Goal: Information Seeking & Learning: Learn about a topic

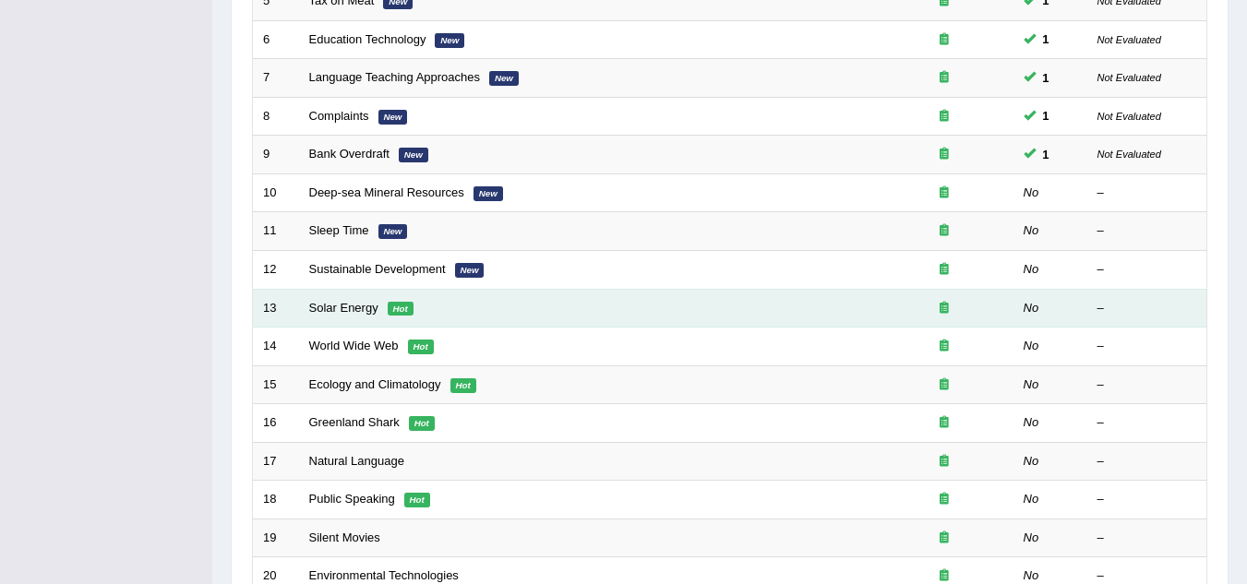
scroll to position [462, 0]
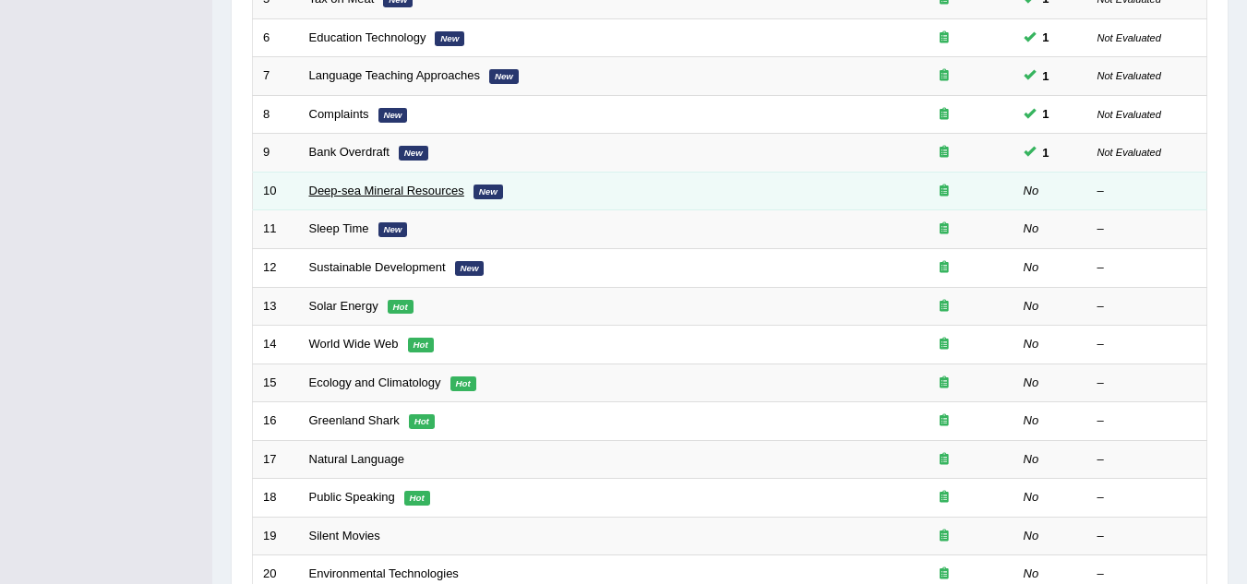
click at [387, 186] on link "Deep-sea Mineral Resources" at bounding box center [386, 191] width 155 height 14
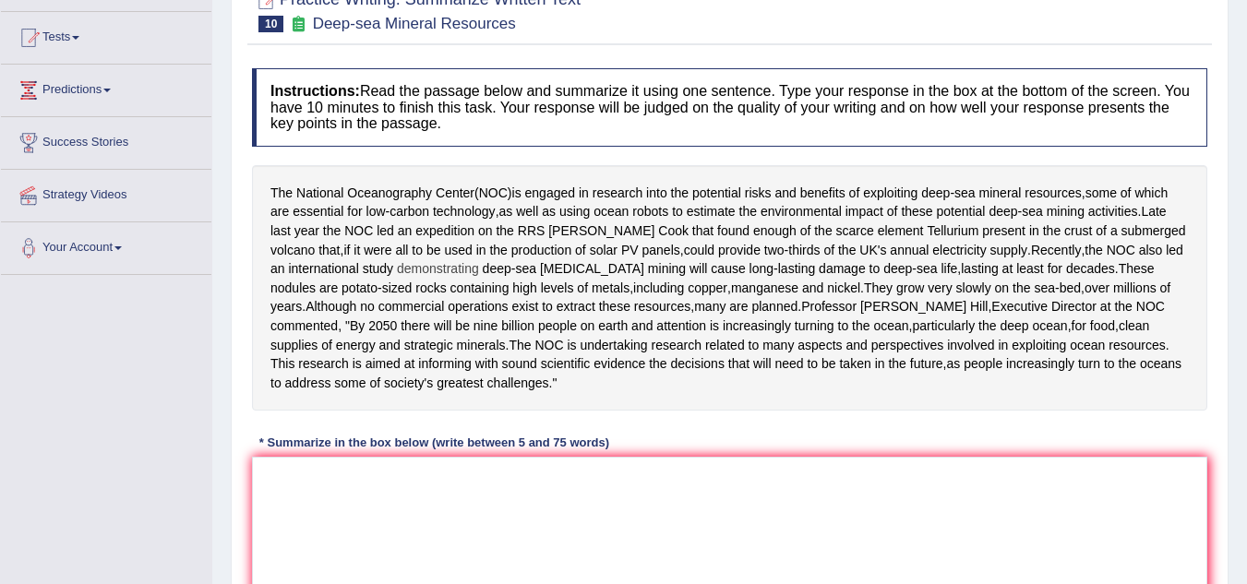
scroll to position [277, 0]
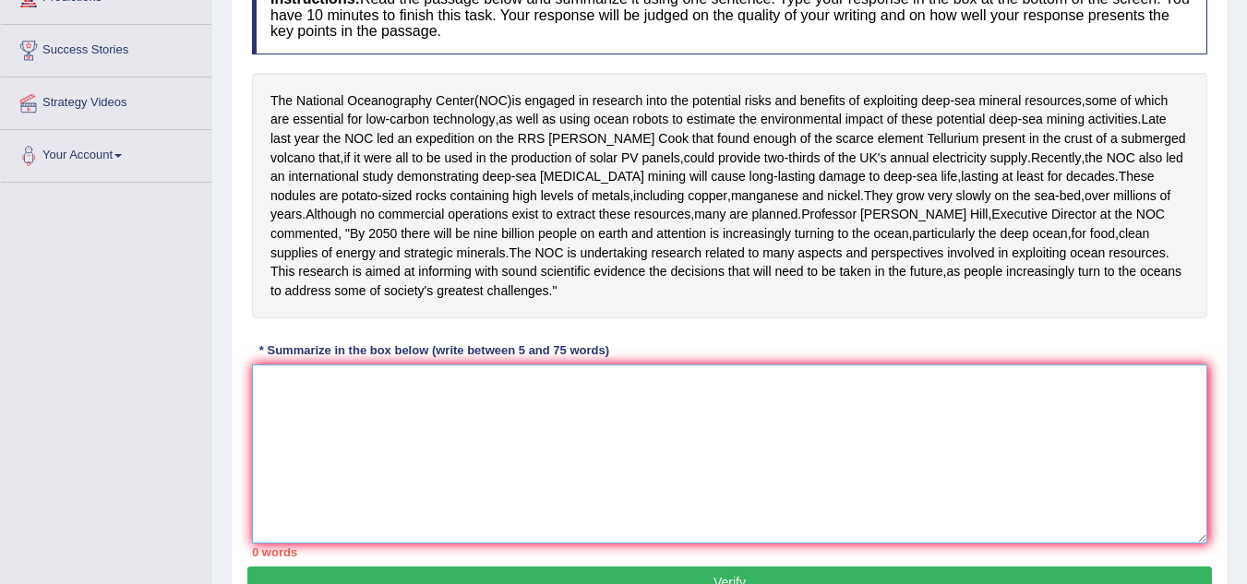
click at [424, 419] on textarea at bounding box center [730, 454] width 956 height 179
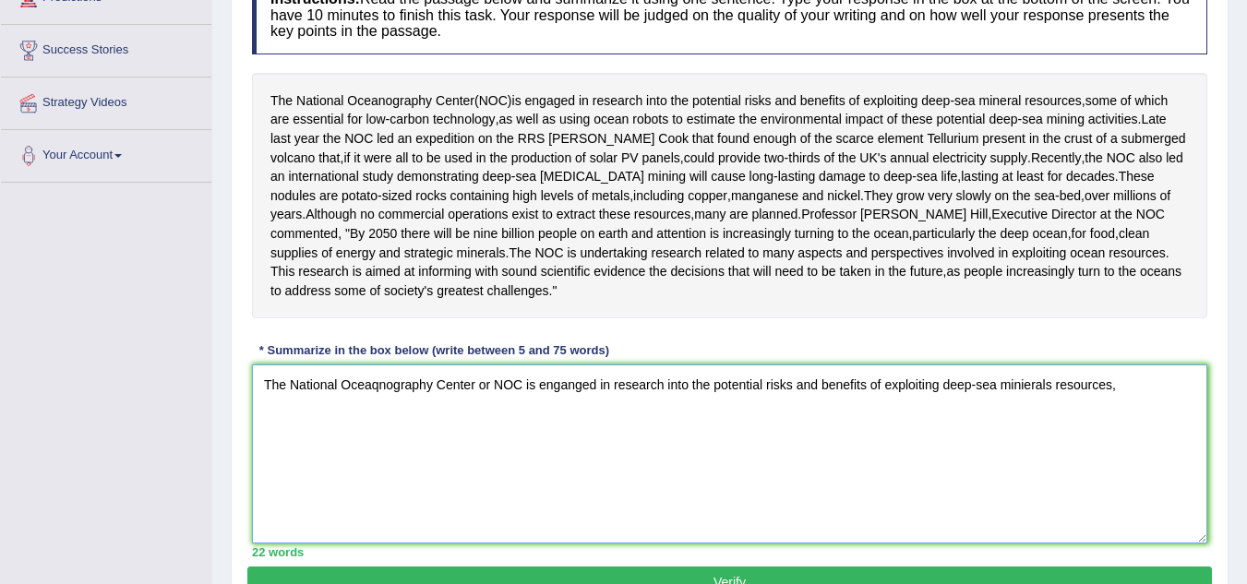
click at [608, 405] on textarea "The National Oceaqnography Center or NOC is enganged in research into the poten…" at bounding box center [730, 454] width 956 height 179
click at [1119, 413] on textarea "The National Oceaqnography Center or NOC is enganged in research into the poten…" at bounding box center [730, 454] width 956 height 179
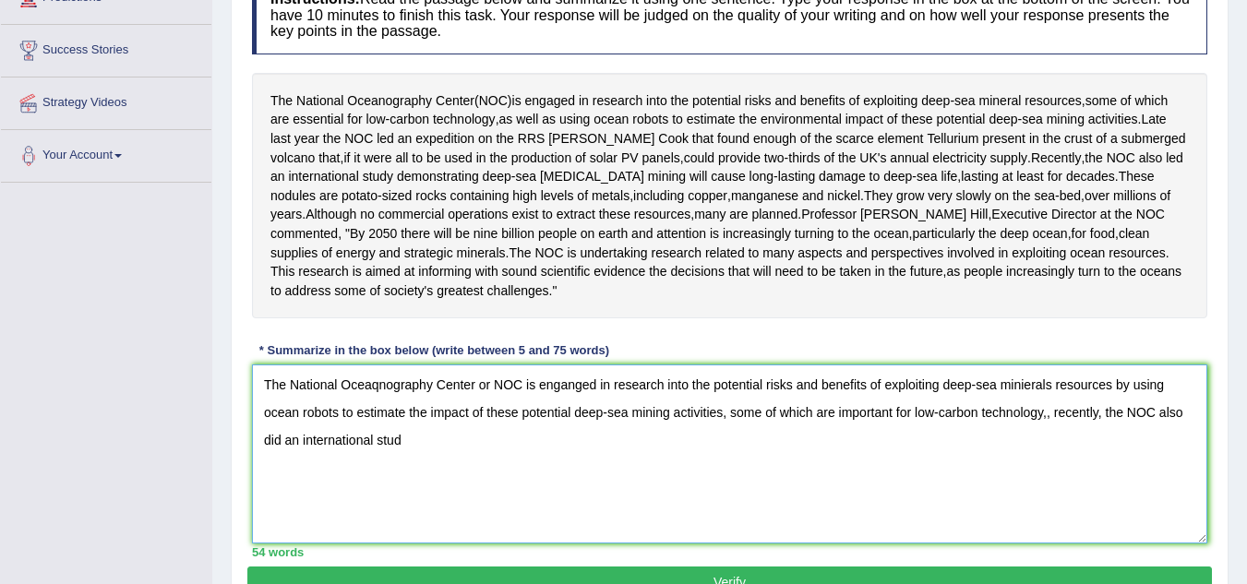
click at [1050, 439] on textarea "The National Oceaqnography Center or NOC is enganged in research into the poten…" at bounding box center [730, 454] width 956 height 179
click at [422, 461] on textarea "The National Oceaqnography Center or NOC is enganged in research into the poten…" at bounding box center [730, 454] width 956 height 179
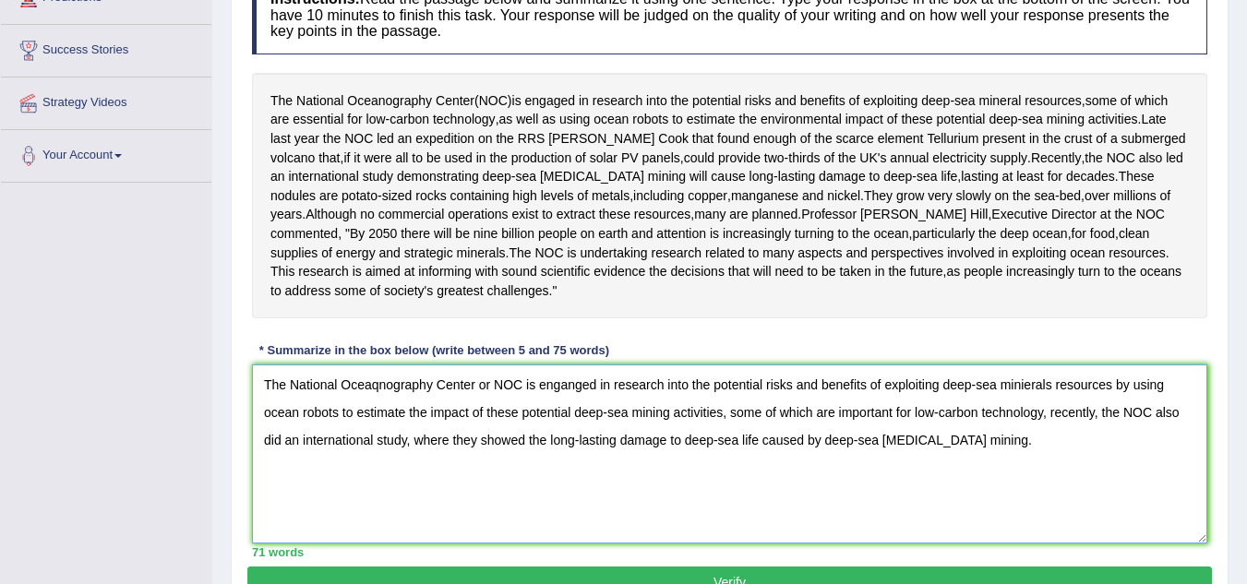
click at [379, 405] on textarea "The National Oceaqnography Center or NOC is enganged in research into the poten…" at bounding box center [730, 454] width 956 height 179
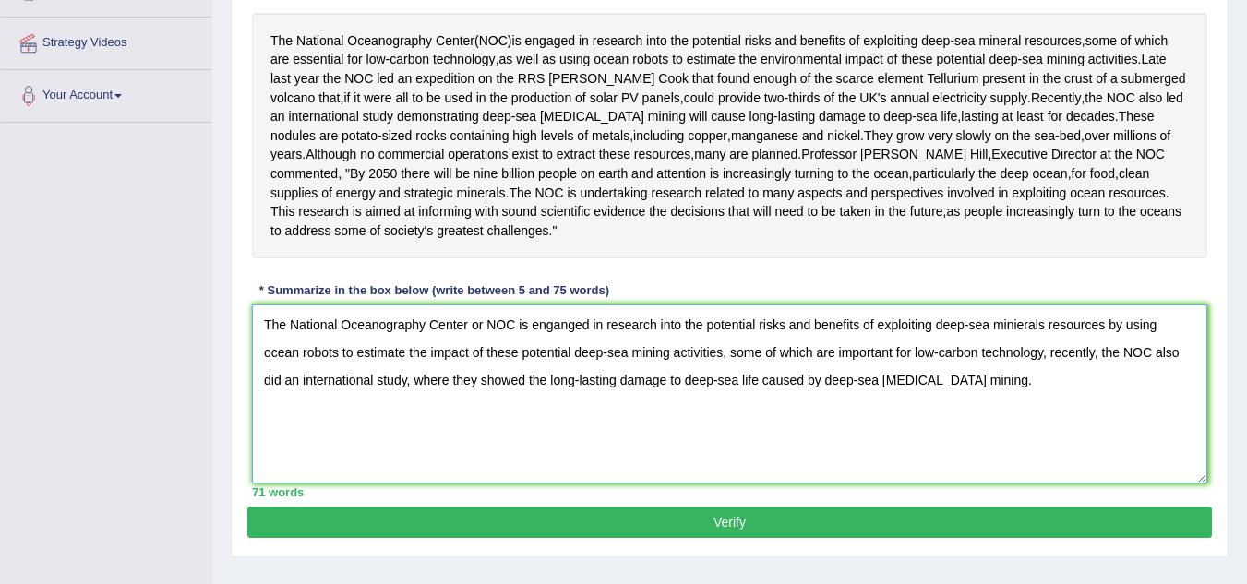
scroll to position [369, 0]
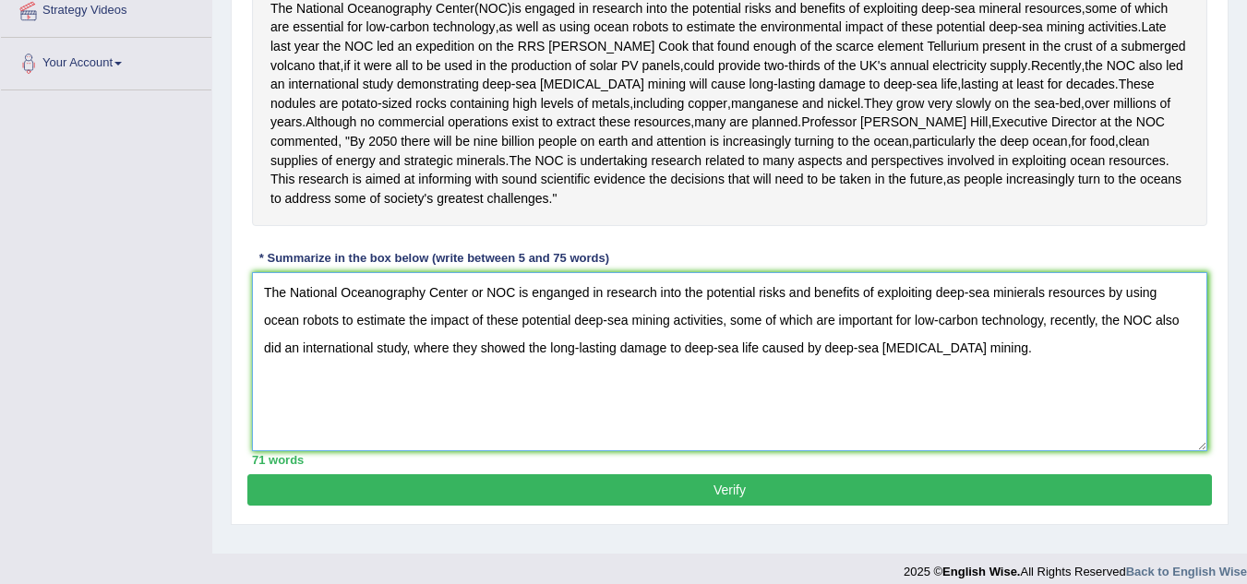
type textarea "The National Oceanography Center or NOC is enganged in research into the potent…"
click at [751, 505] on button "Verify" at bounding box center [729, 490] width 965 height 31
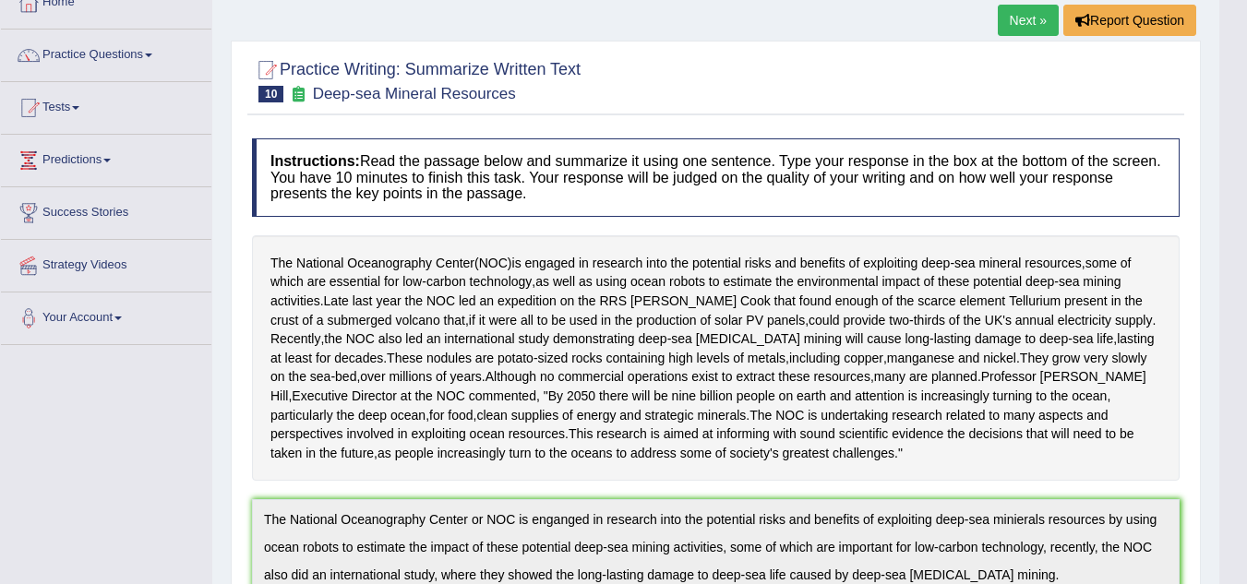
scroll to position [0, 0]
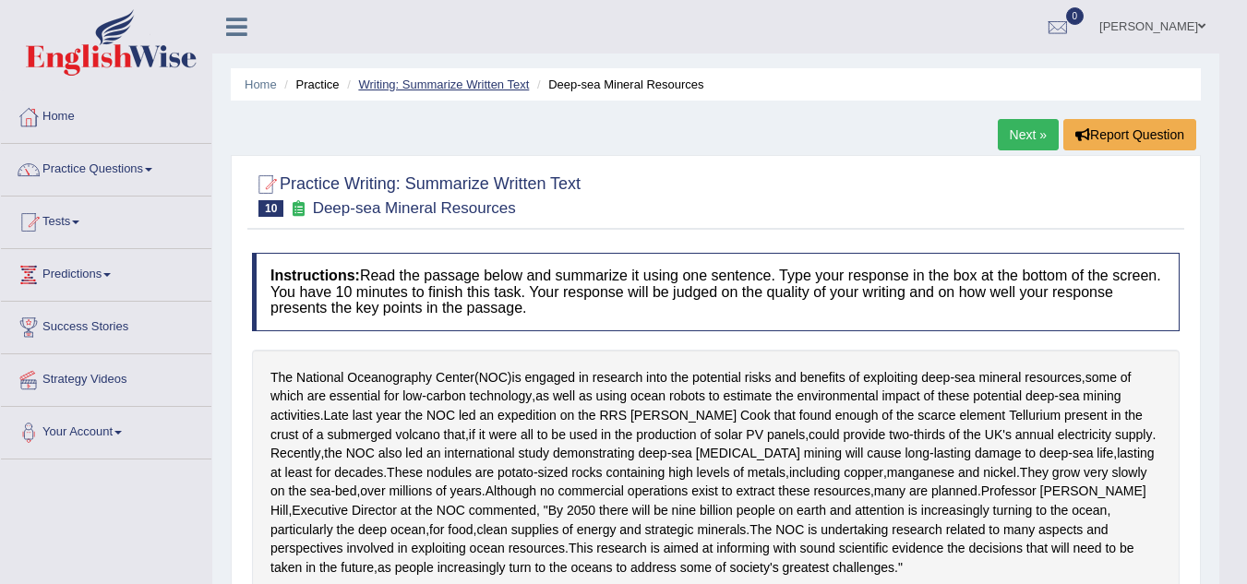
click at [430, 88] on link "Writing: Summarize Written Text" at bounding box center [443, 85] width 171 height 14
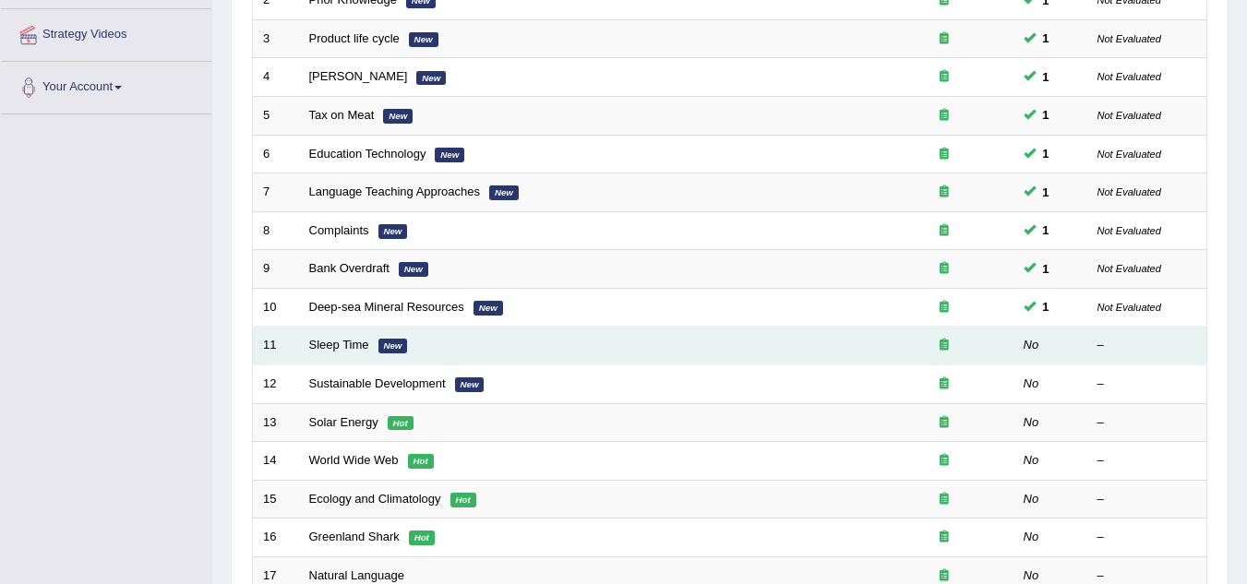
scroll to position [462, 0]
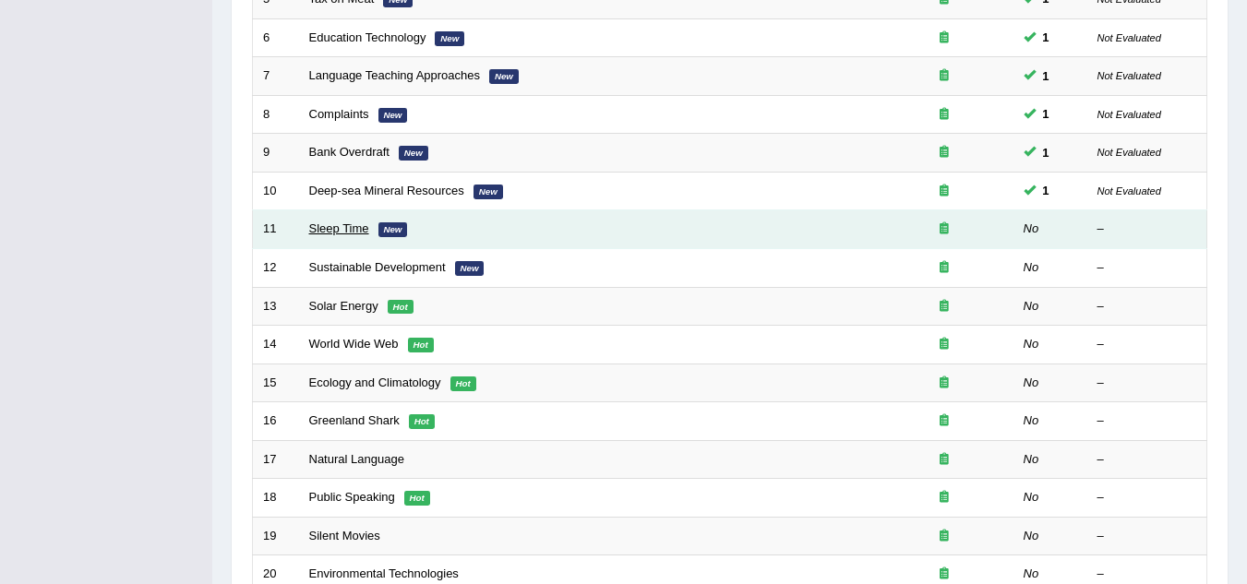
click at [331, 222] on link "Sleep Time" at bounding box center [339, 229] width 60 height 14
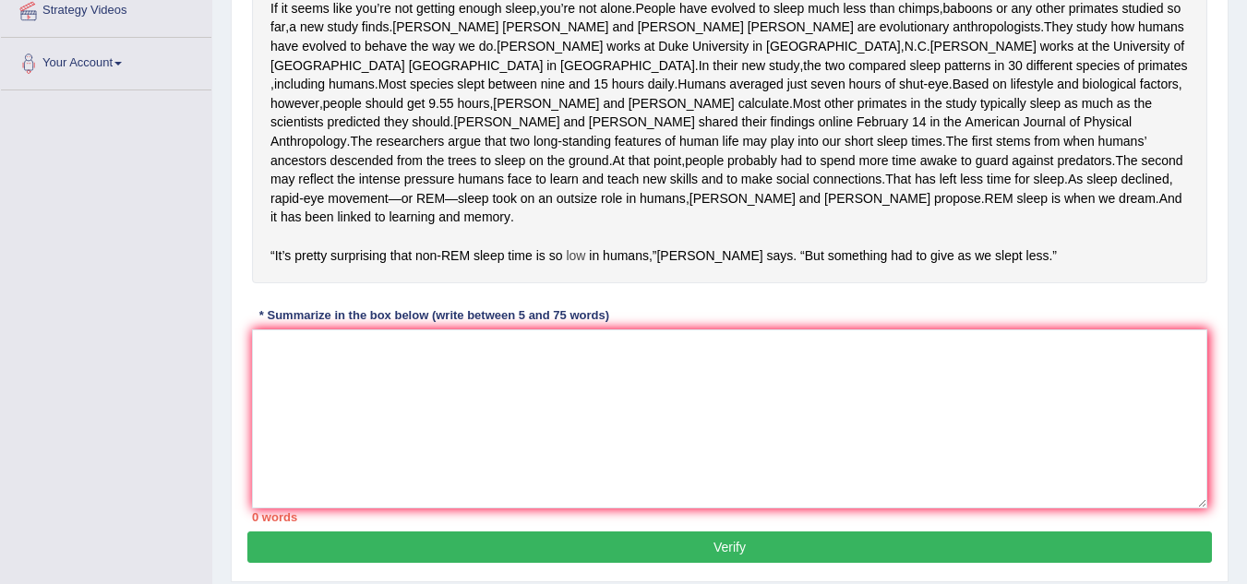
scroll to position [277, 0]
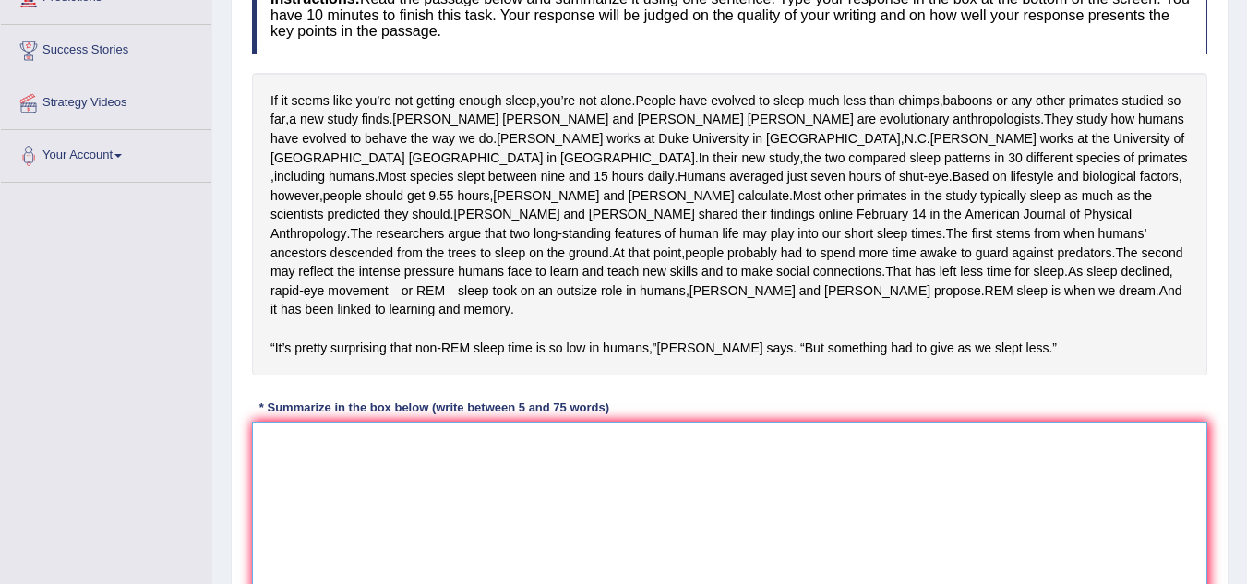
click at [484, 505] on textarea at bounding box center [730, 511] width 956 height 179
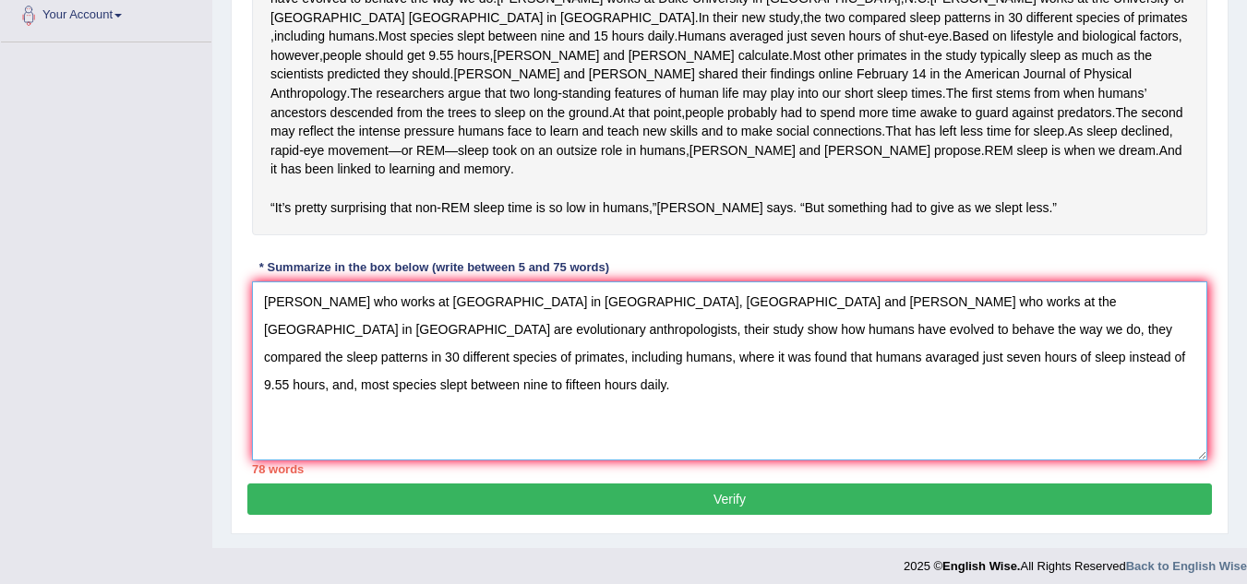
scroll to position [462, 0]
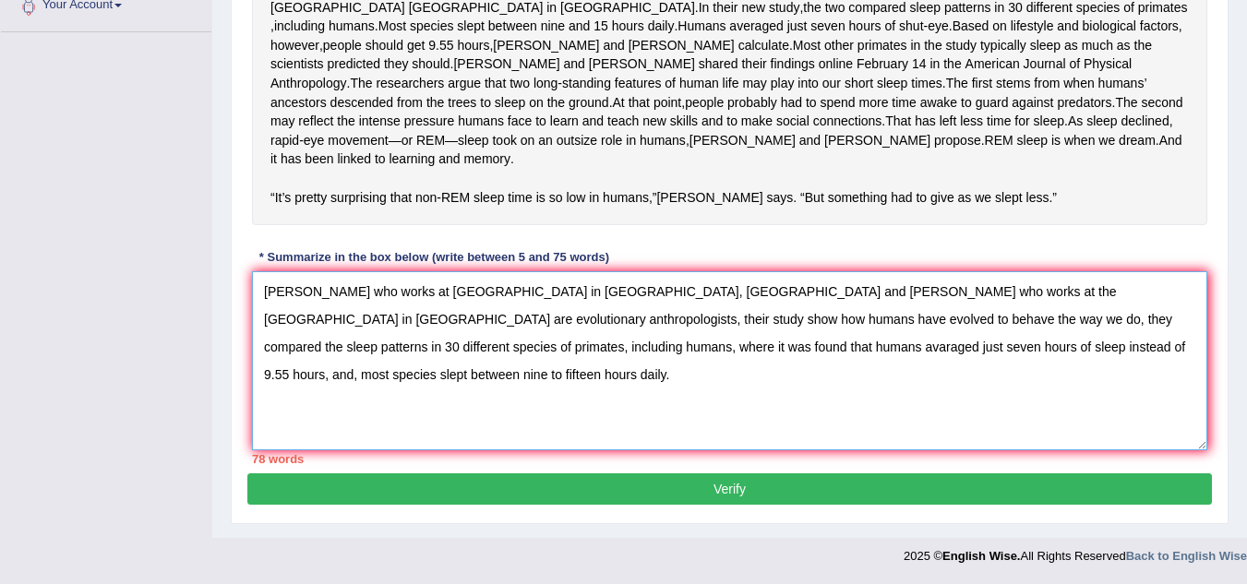
click at [607, 295] on textarea "Charles Nunn who works at Duke University in Durham, NC and Samson who works at…" at bounding box center [730, 360] width 956 height 179
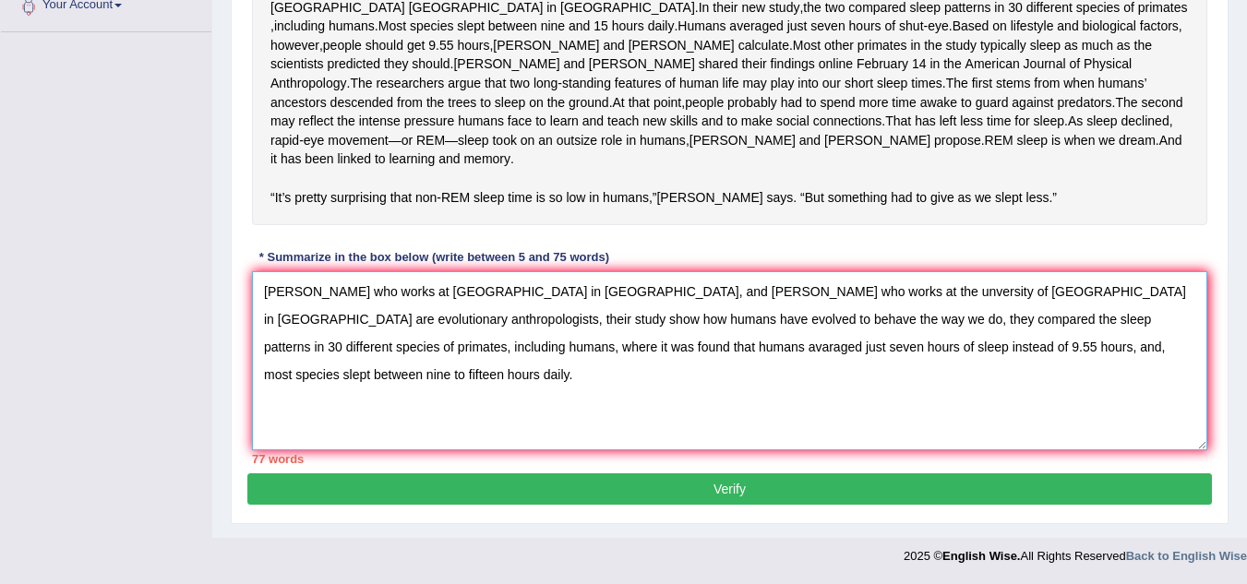
click at [612, 353] on textarea "Charles Nunn who works at Duke University in Durham, and Samson who works at th…" at bounding box center [730, 360] width 956 height 179
click at [577, 355] on textarea "Charles Nunn who works at Duke University in Durham, and Samson who works at th…" at bounding box center [730, 360] width 956 height 179
drag, startPoint x: 857, startPoint y: 350, endPoint x: 865, endPoint y: 382, distance: 33.4
click at [858, 350] on textarea "Charles Nunn who works at Duke University in Durham, and Samson who works at th…" at bounding box center [730, 360] width 956 height 179
click at [1151, 323] on textarea "Charles Nunn who works at Duke University in Durham, and Samson who works at th…" at bounding box center [730, 360] width 956 height 179
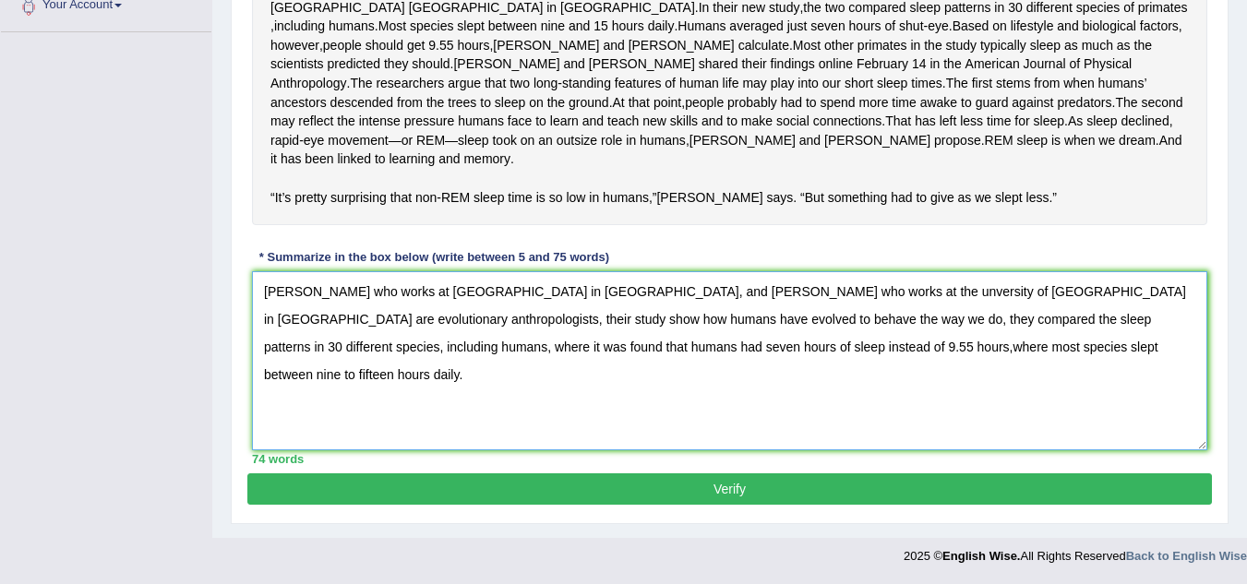
type textarea "Charles Nunn who works at Duke University in Durham, and Samson who works at th…"
click at [613, 488] on button "Verify" at bounding box center [729, 489] width 965 height 31
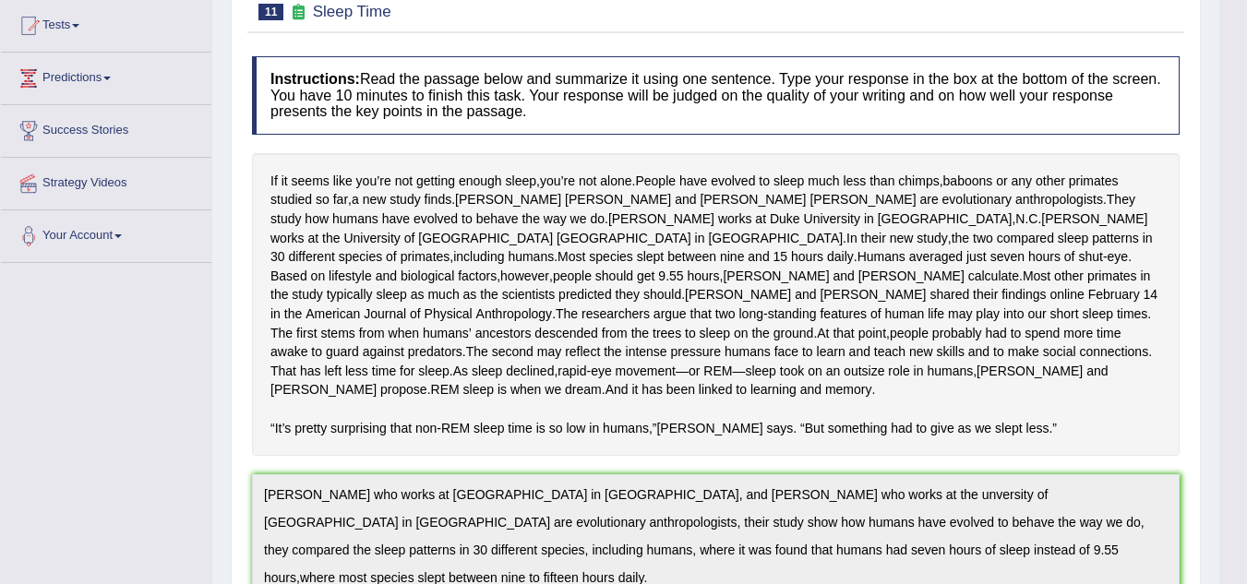
scroll to position [0, 0]
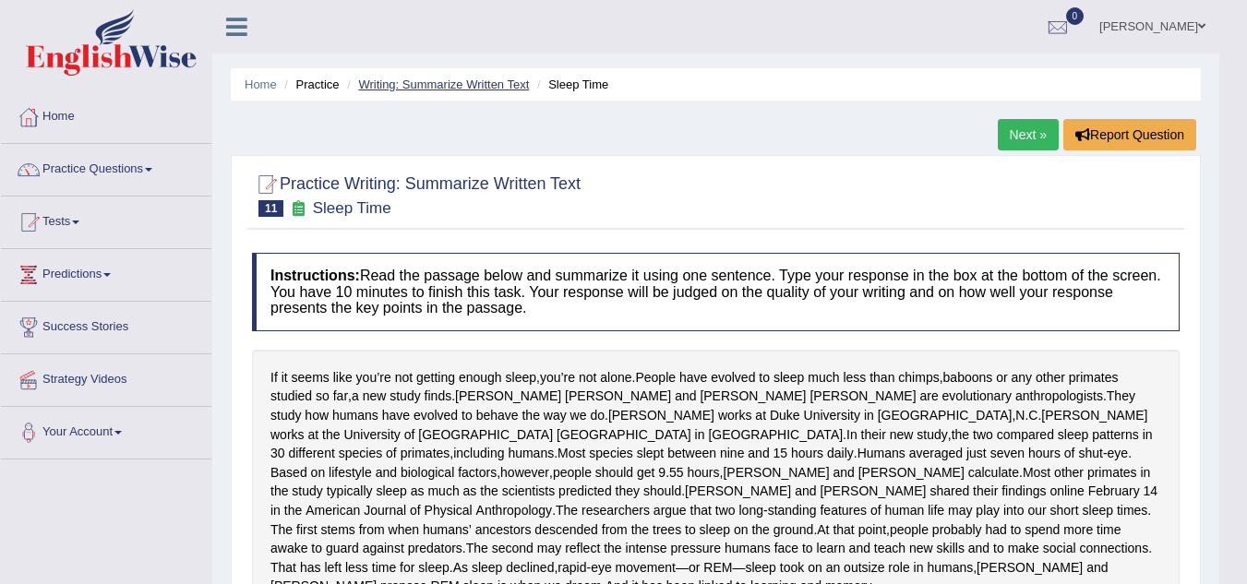
click at [465, 80] on link "Writing: Summarize Written Text" at bounding box center [443, 85] width 171 height 14
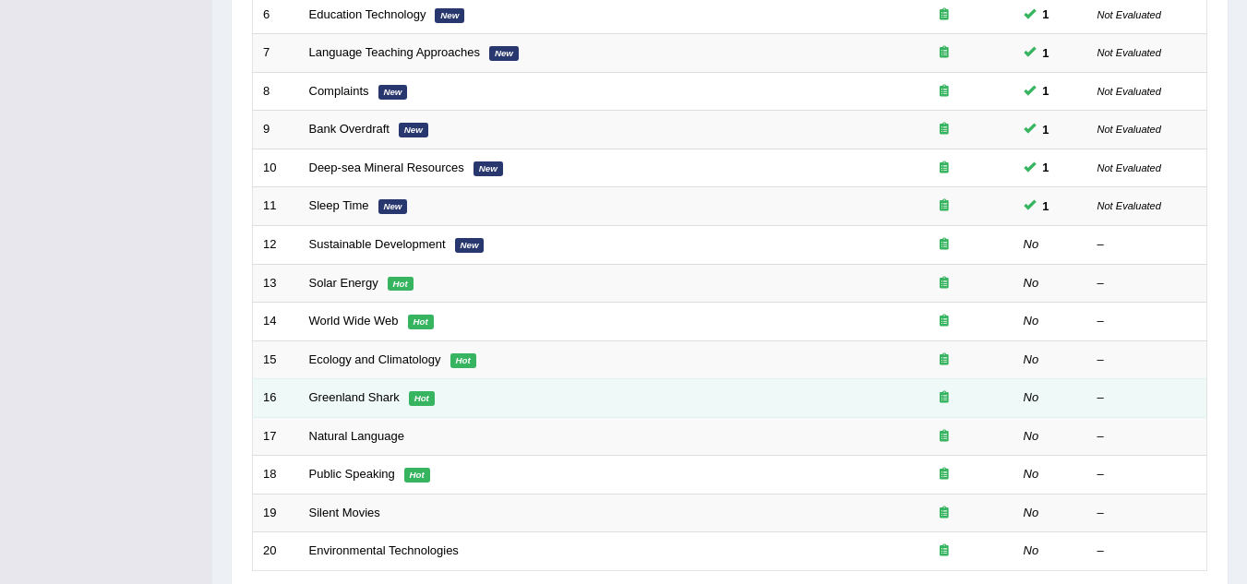
scroll to position [554, 0]
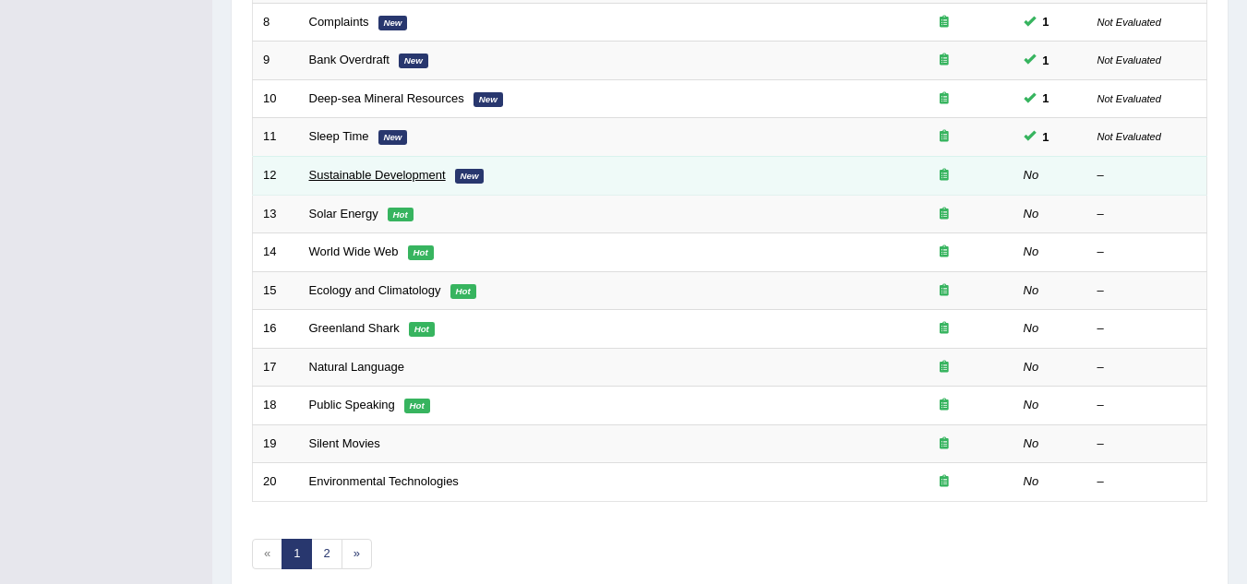
click at [410, 181] on link "Sustainable Development" at bounding box center [377, 175] width 137 height 14
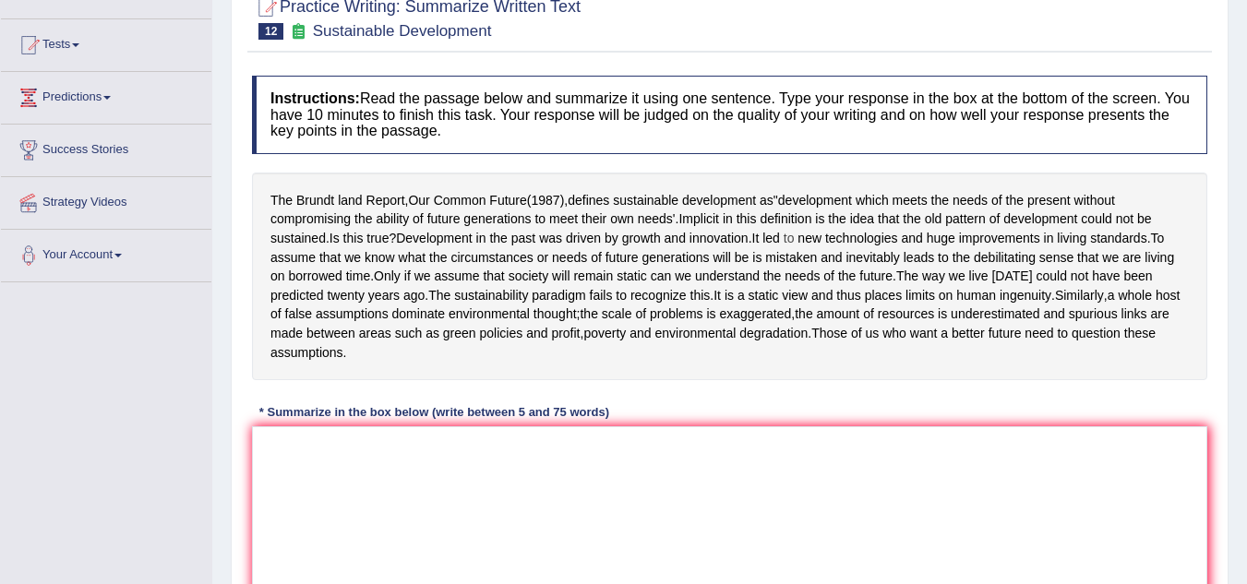
scroll to position [185, 0]
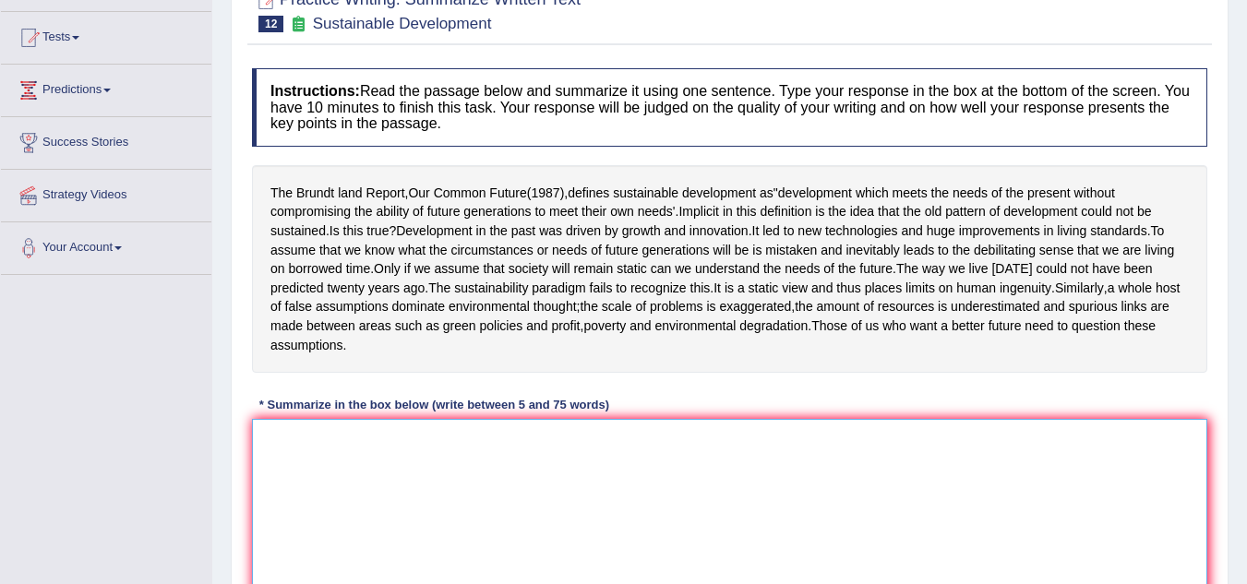
click at [583, 458] on textarea at bounding box center [730, 508] width 956 height 179
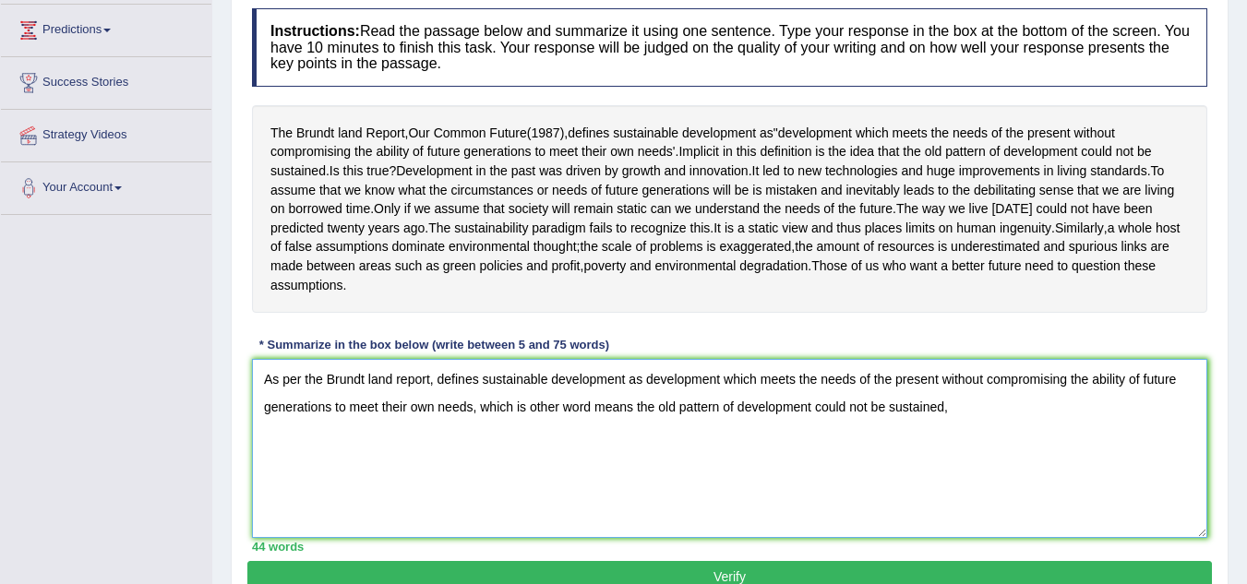
scroll to position [277, 0]
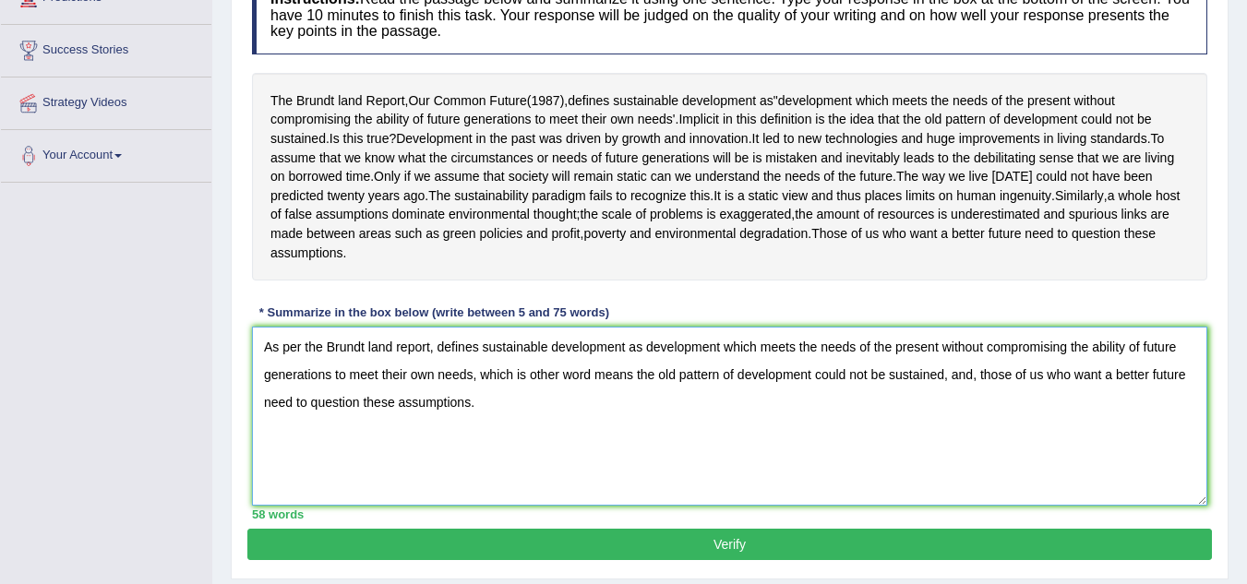
type textarea "As per the Brundt land report, defines sustainable development as development w…"
click at [720, 560] on button "Verify" at bounding box center [729, 544] width 965 height 31
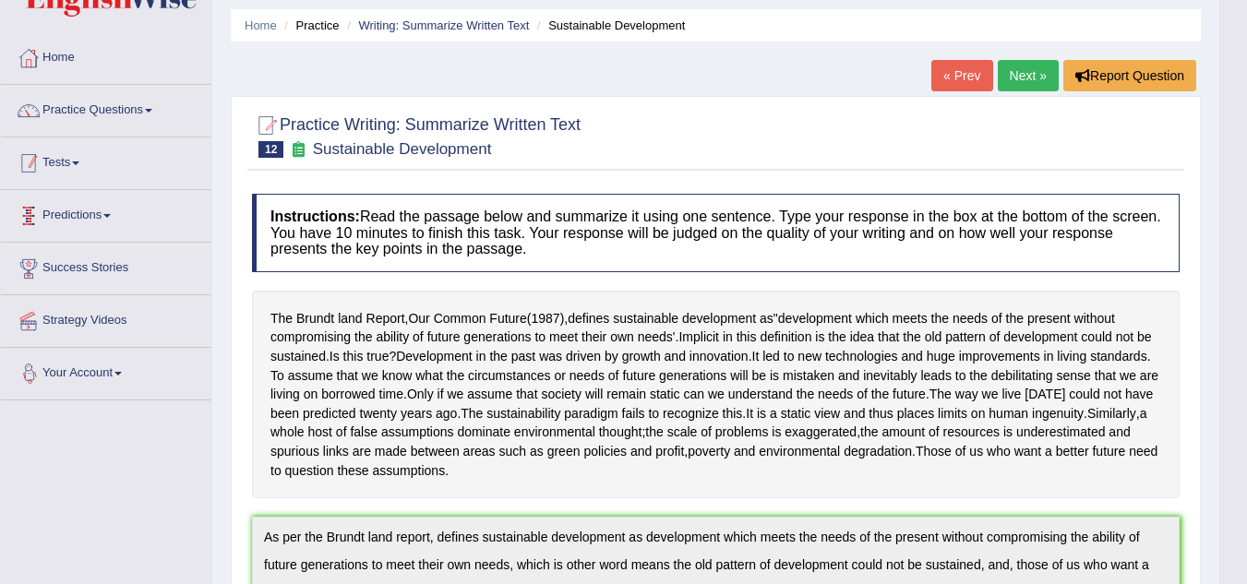
scroll to position [0, 0]
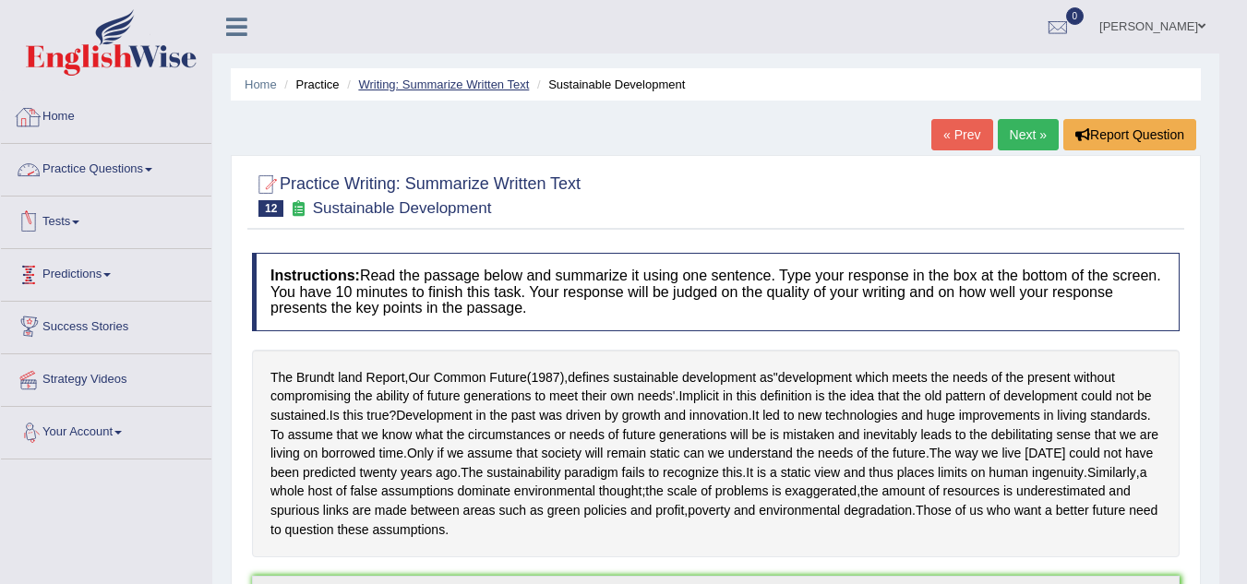
click at [439, 82] on link "Writing: Summarize Written Text" at bounding box center [443, 85] width 171 height 14
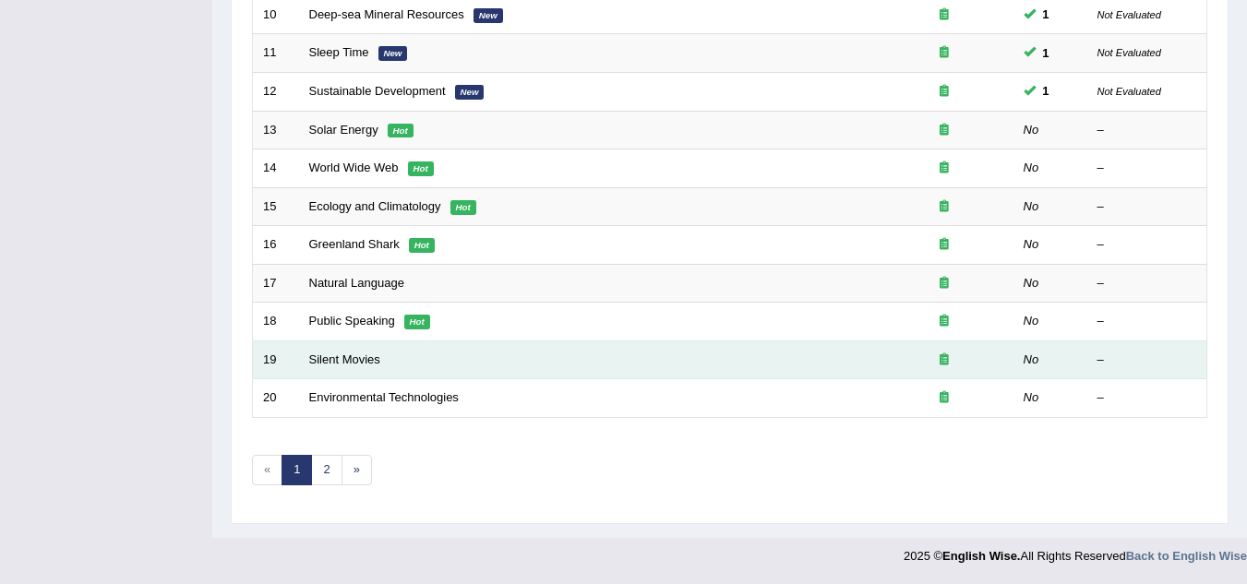
scroll to position [546, 0]
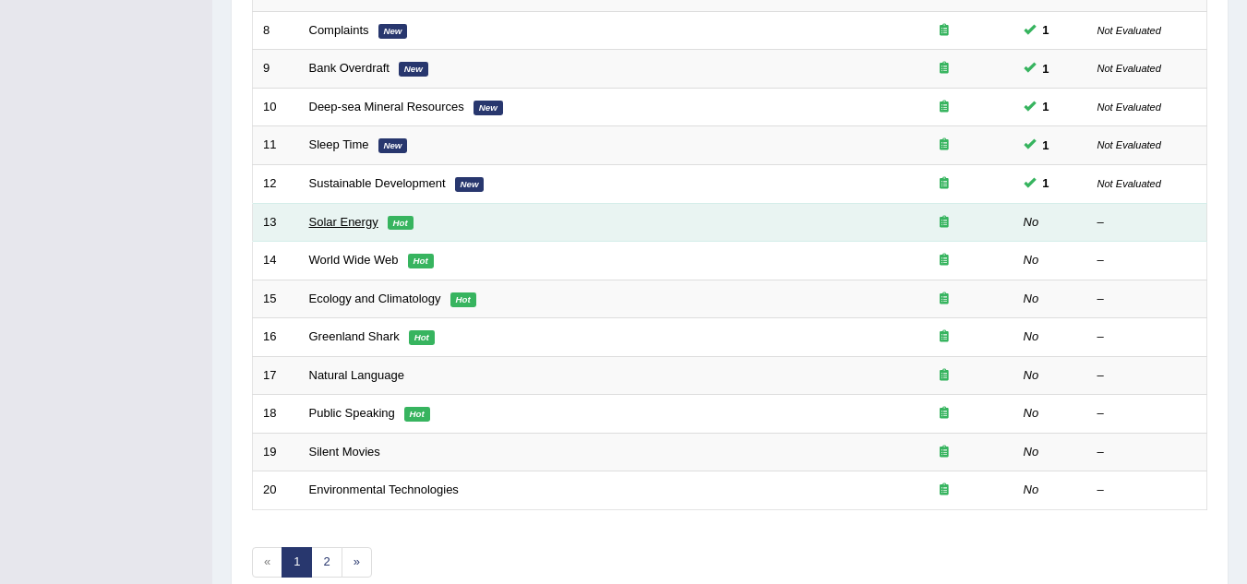
click at [314, 218] on link "Solar Energy" at bounding box center [343, 222] width 69 height 14
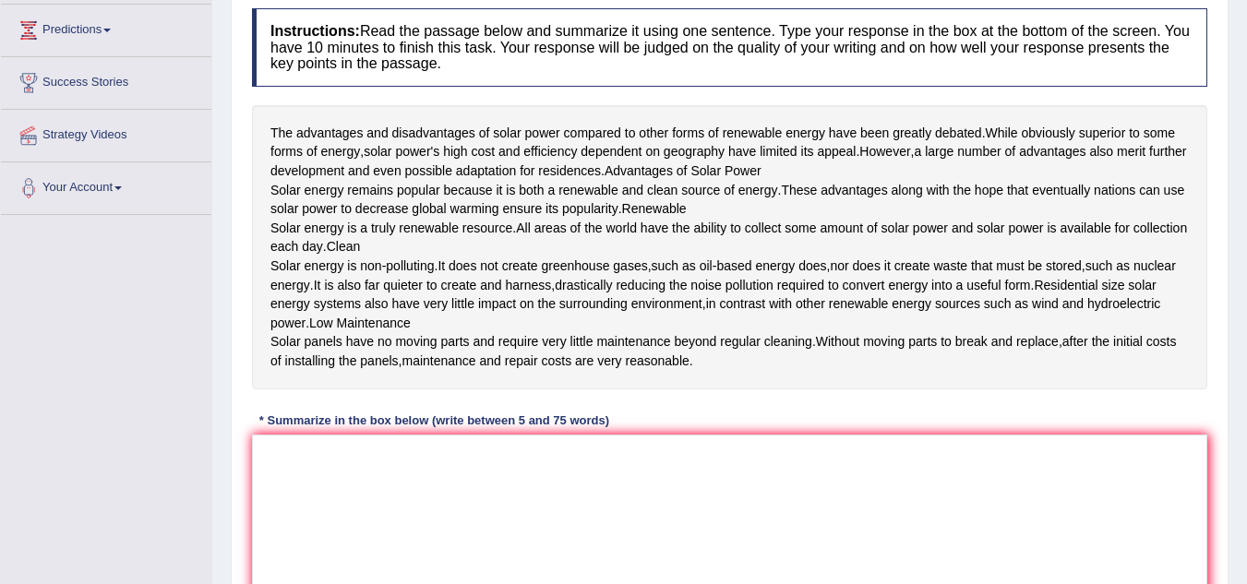
scroll to position [277, 0]
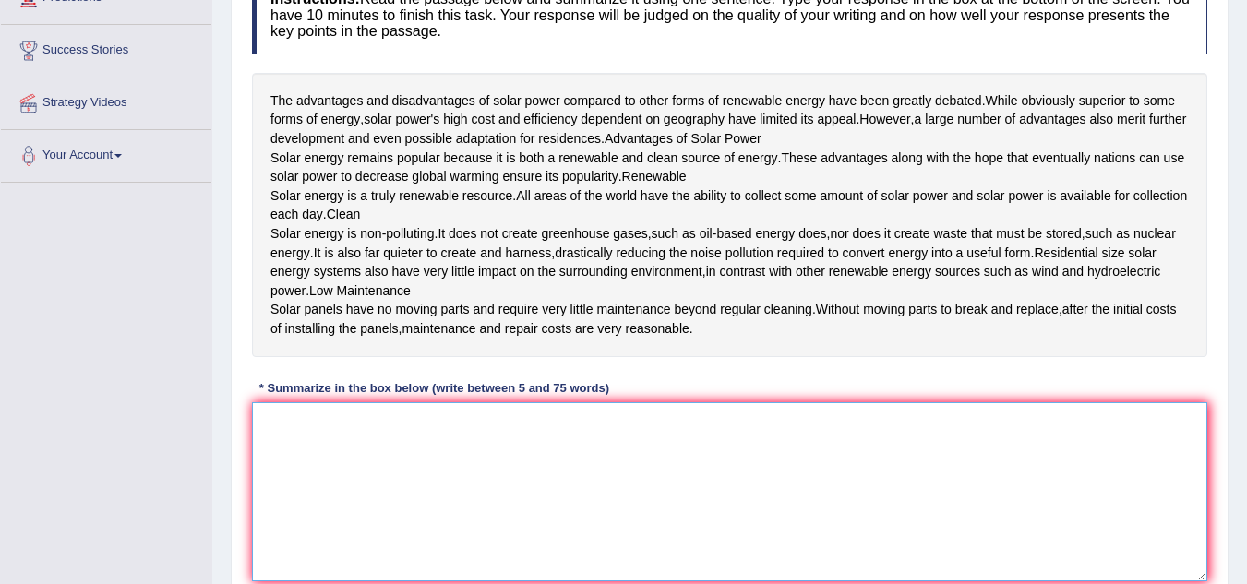
click at [549, 512] on textarea at bounding box center [730, 492] width 956 height 179
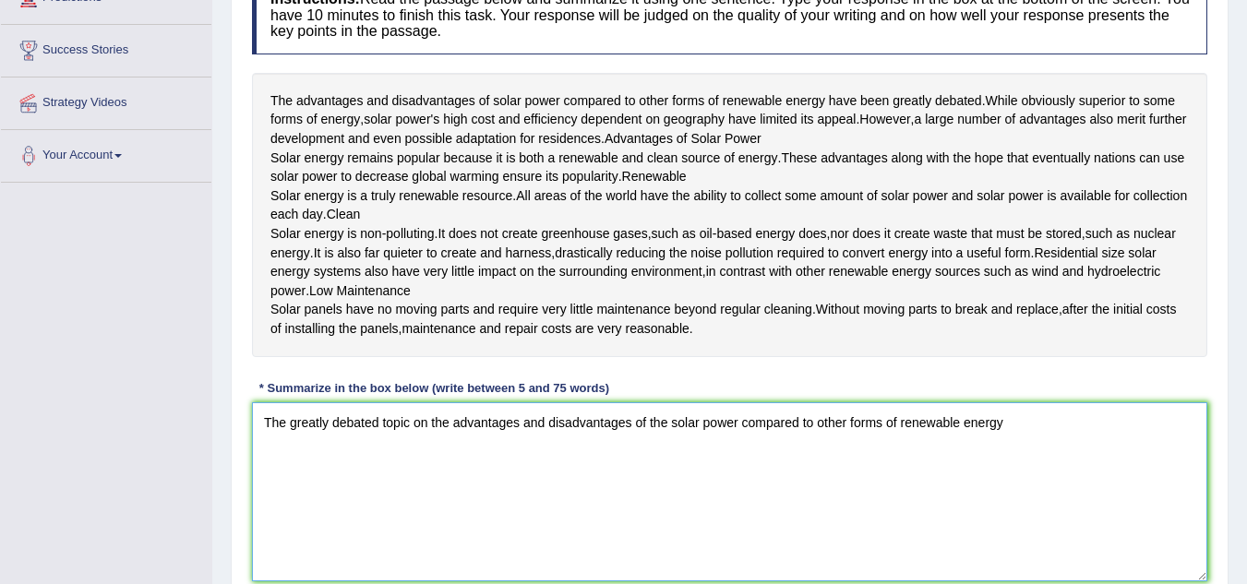
click at [270, 497] on textarea "The greatly debated topic on the advantages and disadvantages of the solar powe…" at bounding box center [730, 492] width 956 height 179
click at [263, 500] on textarea "The greatly debated topic on the advantages and disadvantages of the solar powe…" at bounding box center [730, 492] width 956 height 179
click at [636, 500] on textarea "The greatly debated topic on the advantages and disadvantages of the solar powe…" at bounding box center [730, 492] width 956 height 179
drag, startPoint x: 638, startPoint y: 501, endPoint x: 952, endPoint y: 498, distance: 314.0
click at [952, 498] on textarea "The greatly debated topic on the advantages and disadvantages of renewable ener…" at bounding box center [730, 492] width 956 height 179
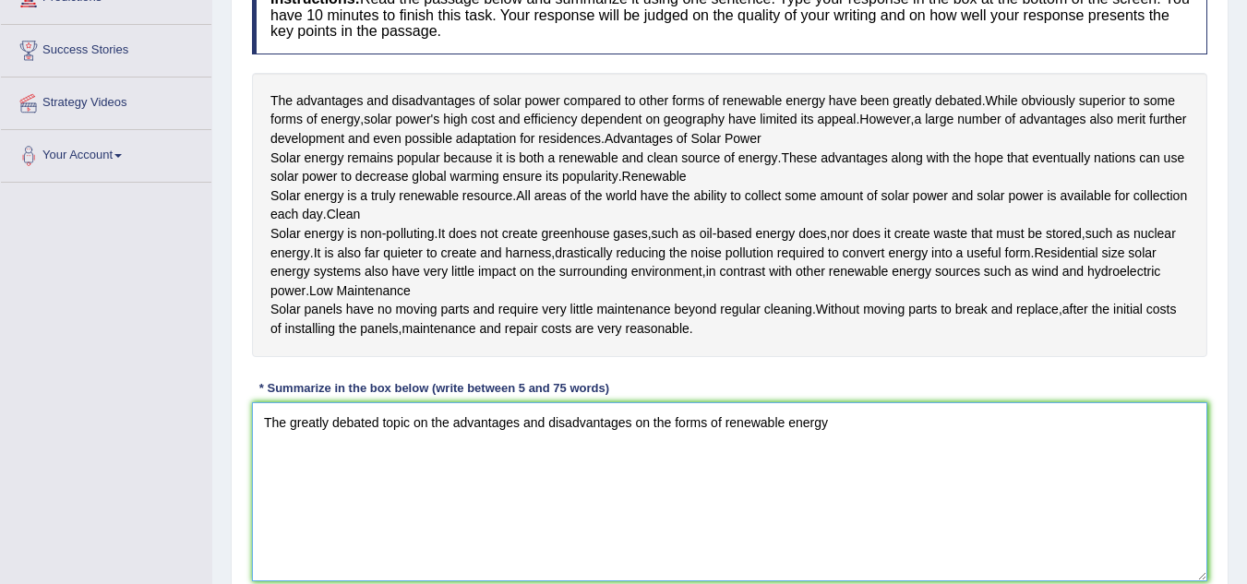
click at [834, 507] on textarea "The greatly debated topic on the advantages and disadvantages on the forms of r…" at bounding box center [730, 492] width 956 height 179
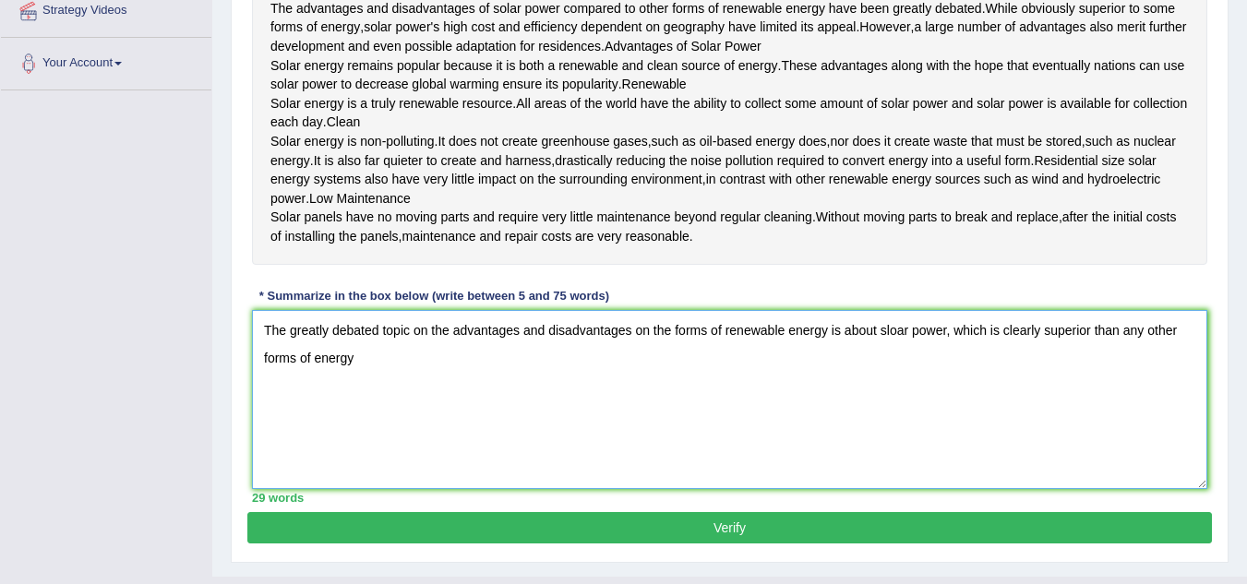
click at [908, 407] on textarea "The greatly debated topic on the advantages and disadvantages on the forms of r…" at bounding box center [730, 399] width 956 height 179
drag, startPoint x: 359, startPoint y: 432, endPoint x: 342, endPoint y: 443, distance: 20.8
click at [360, 432] on textarea "The greatly debated topic on the advantages and disadvantages on the forms of r…" at bounding box center [730, 399] width 956 height 179
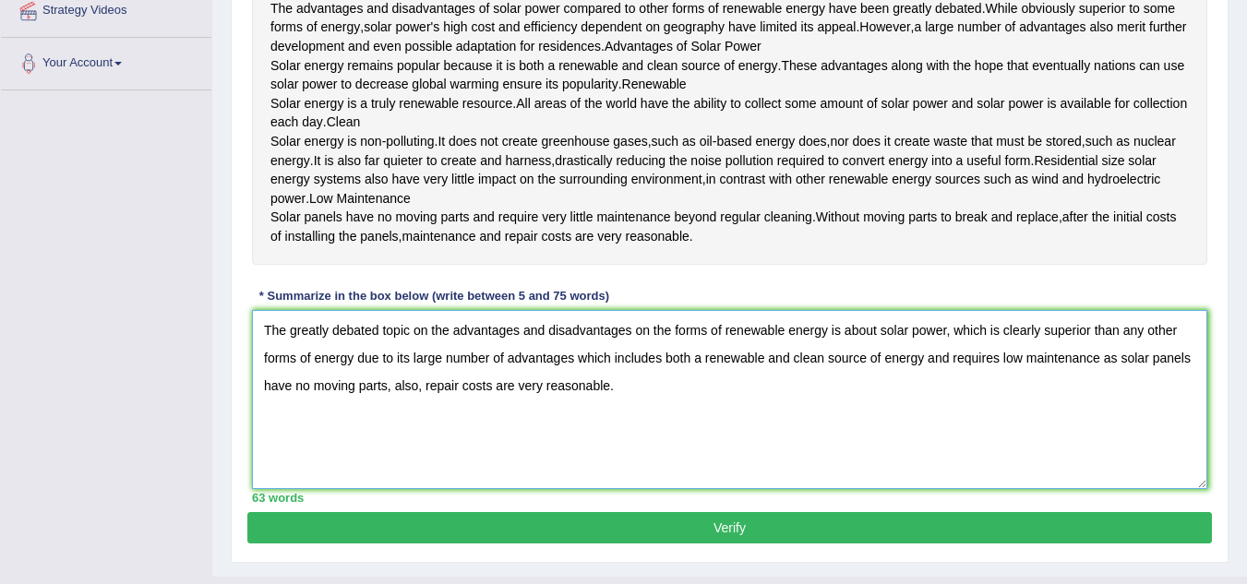
scroll to position [462, 0]
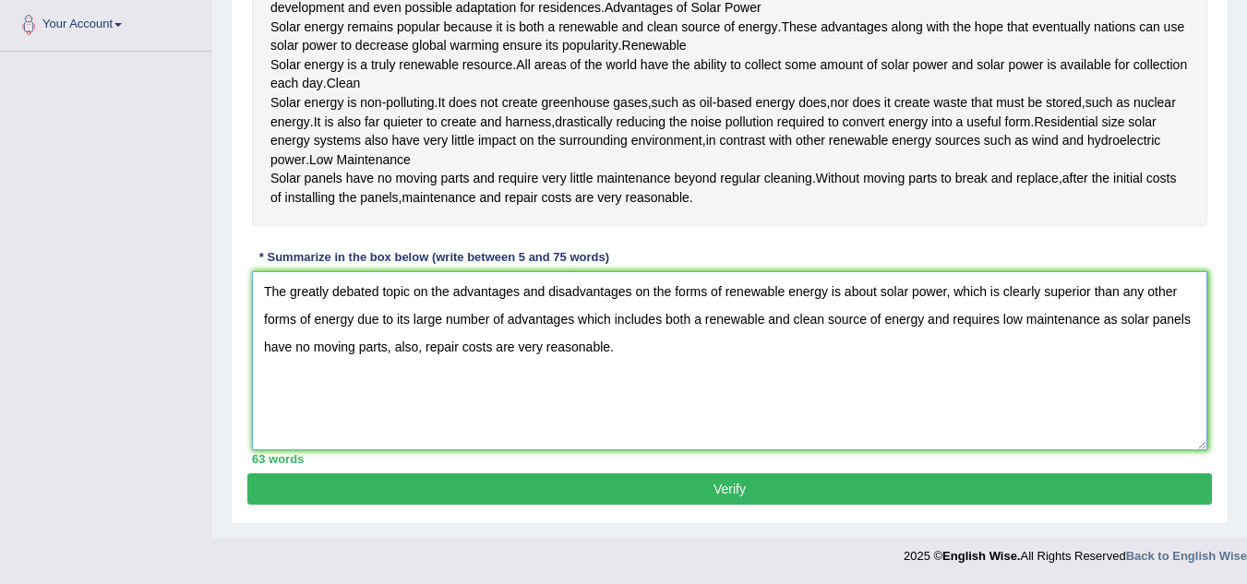
drag, startPoint x: 948, startPoint y: 339, endPoint x: 960, endPoint y: 402, distance: 63.9
click at [951, 340] on textarea "The greatly debated topic on the advantages and disadvantages on the forms of r…" at bounding box center [730, 360] width 956 height 179
type textarea "The greatly debated topic on the advantages and disadvantages on the forms of r…"
click at [729, 505] on button "Verify" at bounding box center [729, 489] width 965 height 31
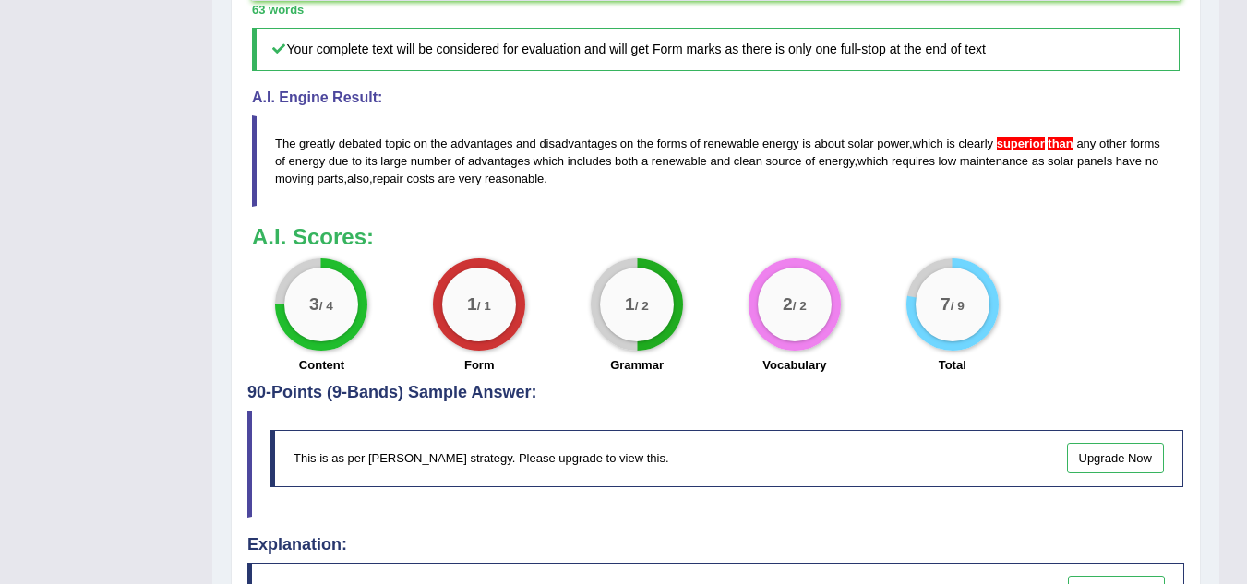
scroll to position [923, 0]
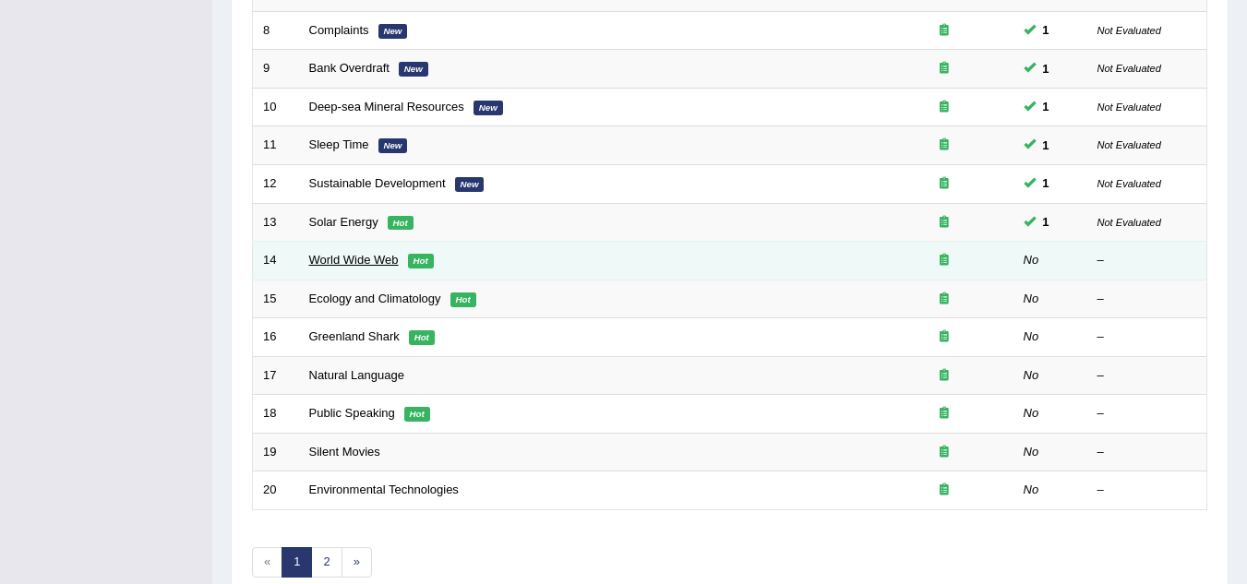
click at [336, 265] on link "World Wide Web" at bounding box center [354, 260] width 90 height 14
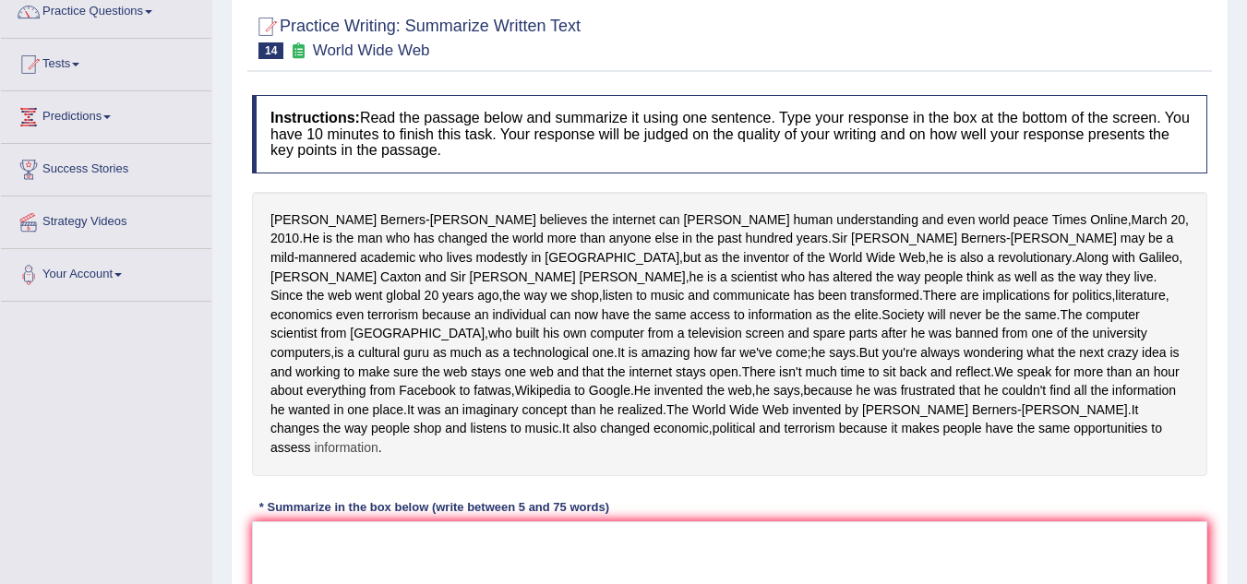
scroll to position [185, 0]
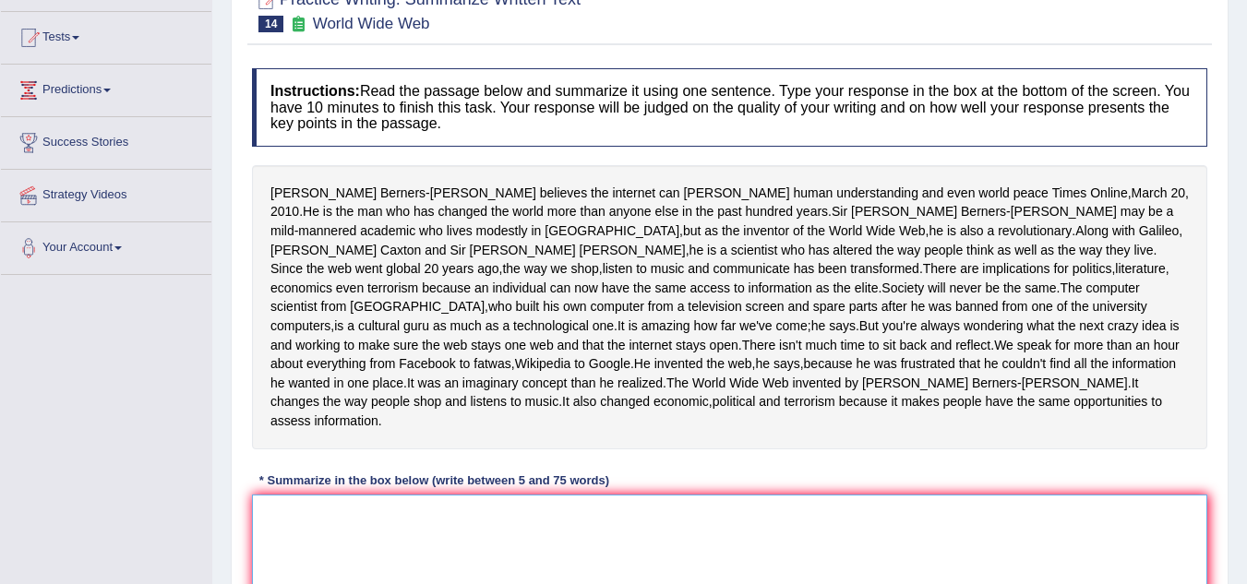
click at [442, 549] on textarea at bounding box center [730, 584] width 956 height 179
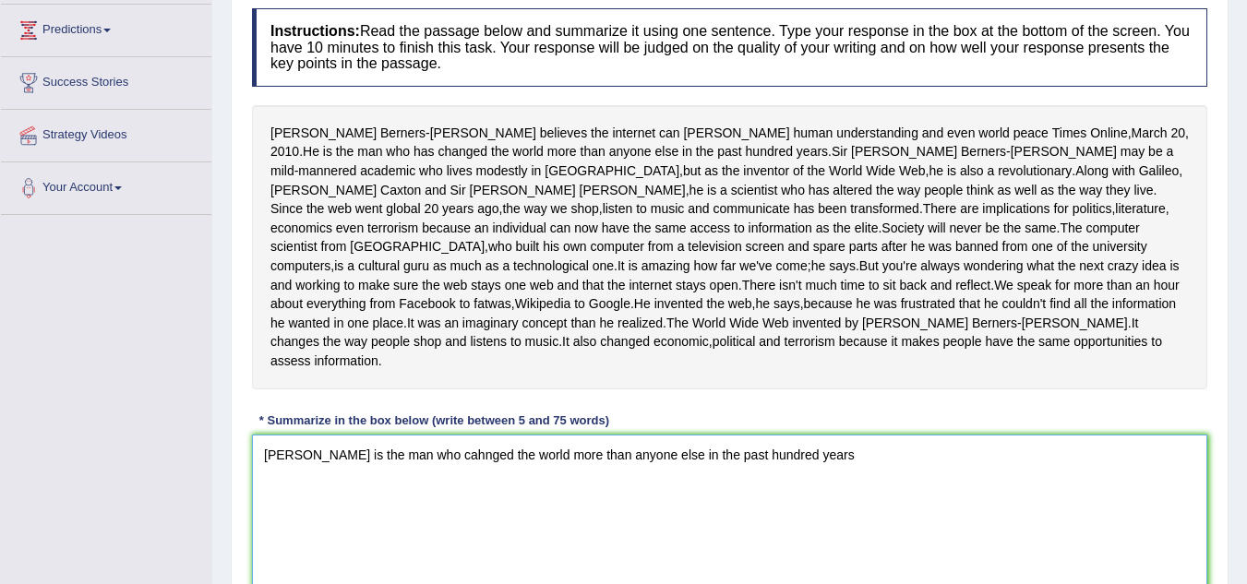
scroll to position [277, 0]
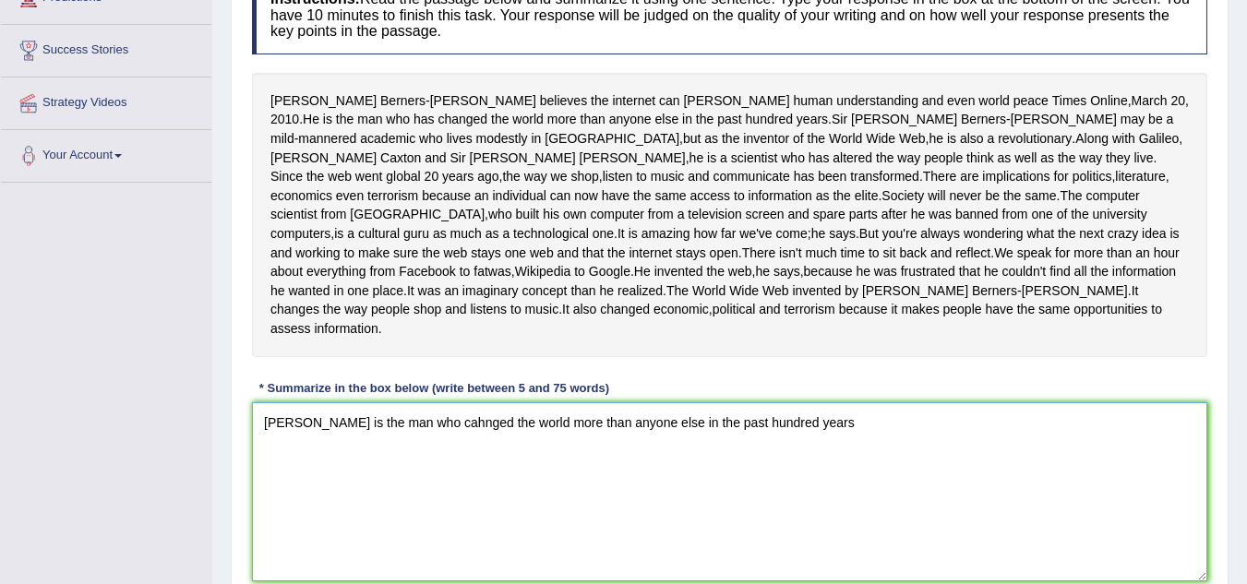
drag, startPoint x: 473, startPoint y: 441, endPoint x: 482, endPoint y: 552, distance: 111.2
click at [474, 442] on textarea "[PERSON_NAME] is the man who cahnged the world more than anyone else in the pas…" at bounding box center [730, 492] width 956 height 179
click at [863, 442] on textarea "[PERSON_NAME] is the man who changed the world more than anyone else in the pas…" at bounding box center [730, 492] width 956 height 179
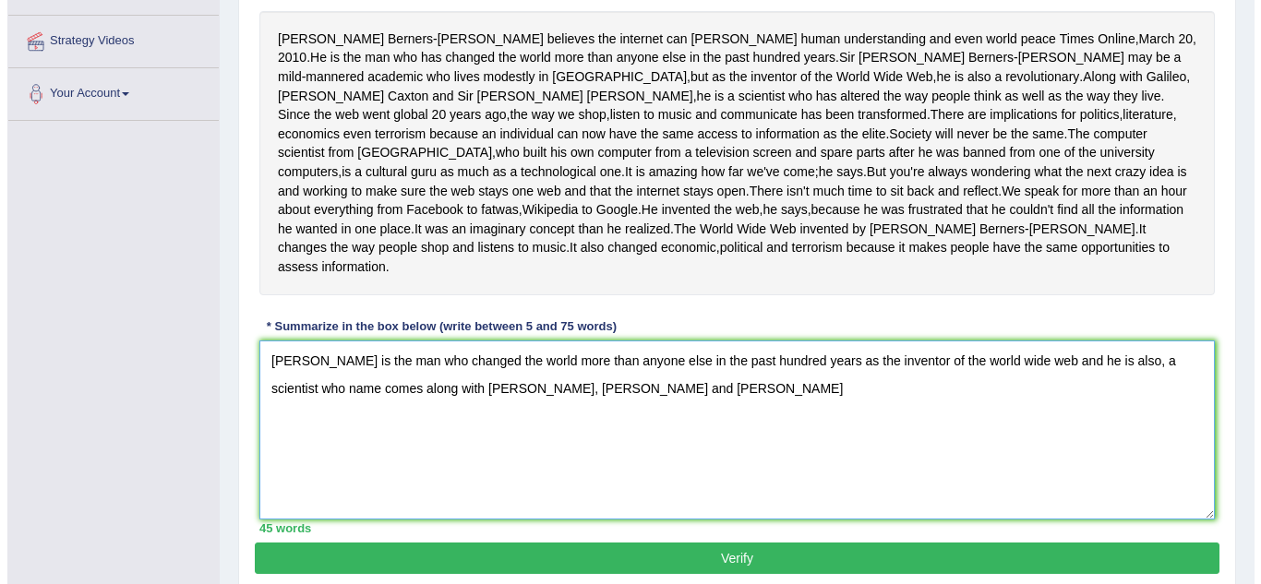
scroll to position [369, 0]
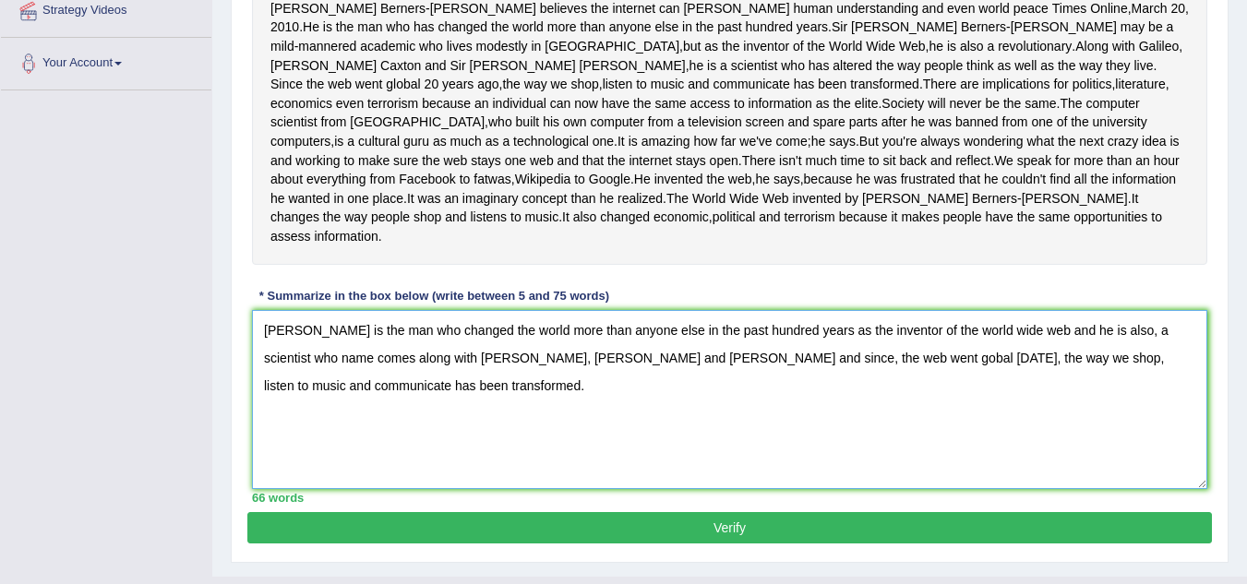
type textarea "[PERSON_NAME] is the man who changed the world more than anyone else in the pas…"
click at [734, 544] on button "Verify" at bounding box center [729, 527] width 965 height 31
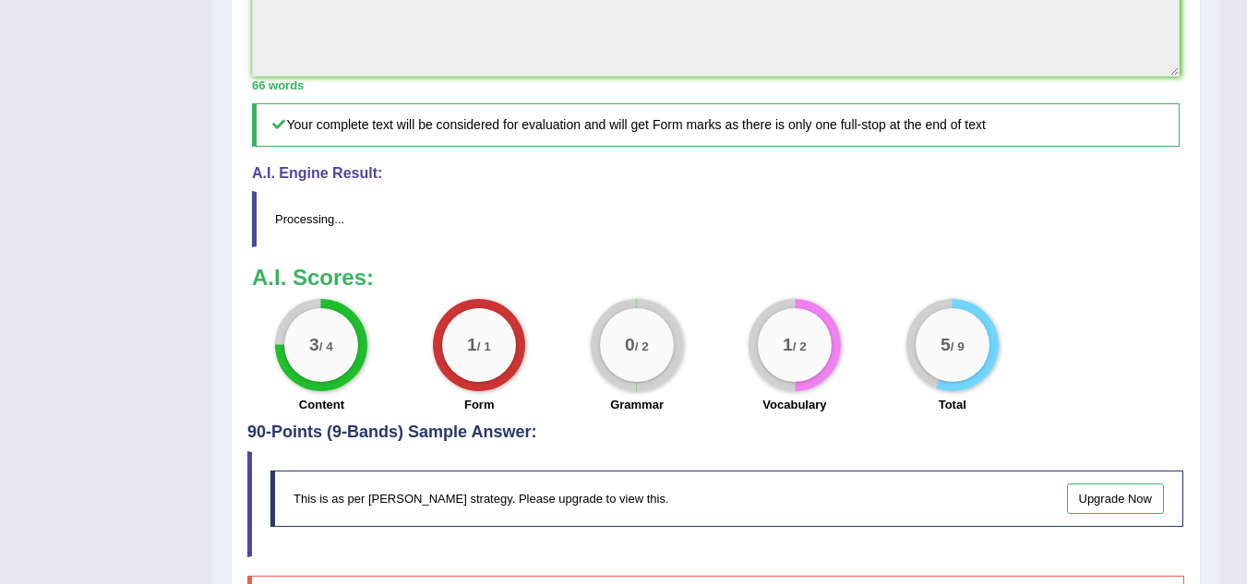
scroll to position [759, 0]
